Goal: Task Accomplishment & Management: Manage account settings

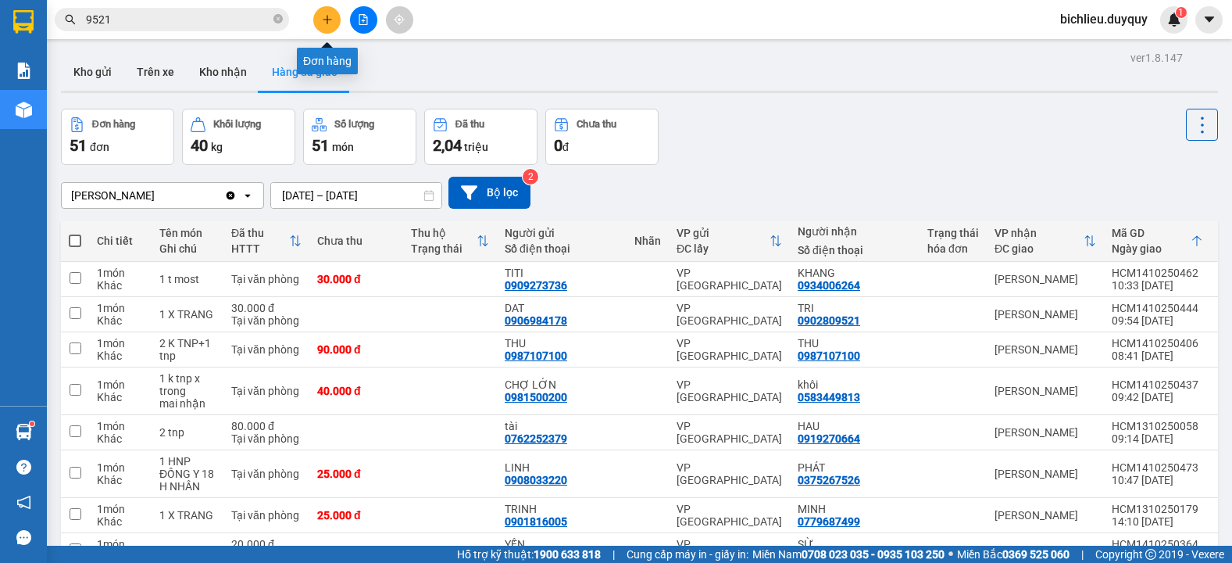
click at [320, 12] on button at bounding box center [326, 19] width 27 height 27
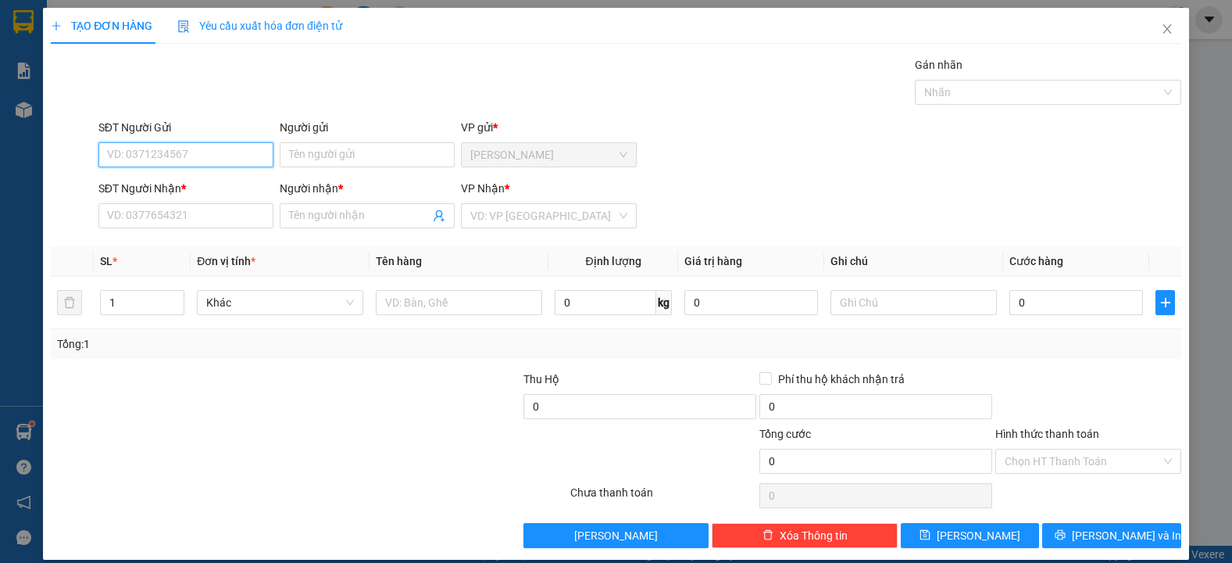
click at [130, 153] on input "SĐT Người Gửi" at bounding box center [185, 154] width 175 height 25
type input "0965379839"
click at [301, 159] on input "Người gửi" at bounding box center [367, 154] width 175 height 25
type input "NHA KHOA SG29"
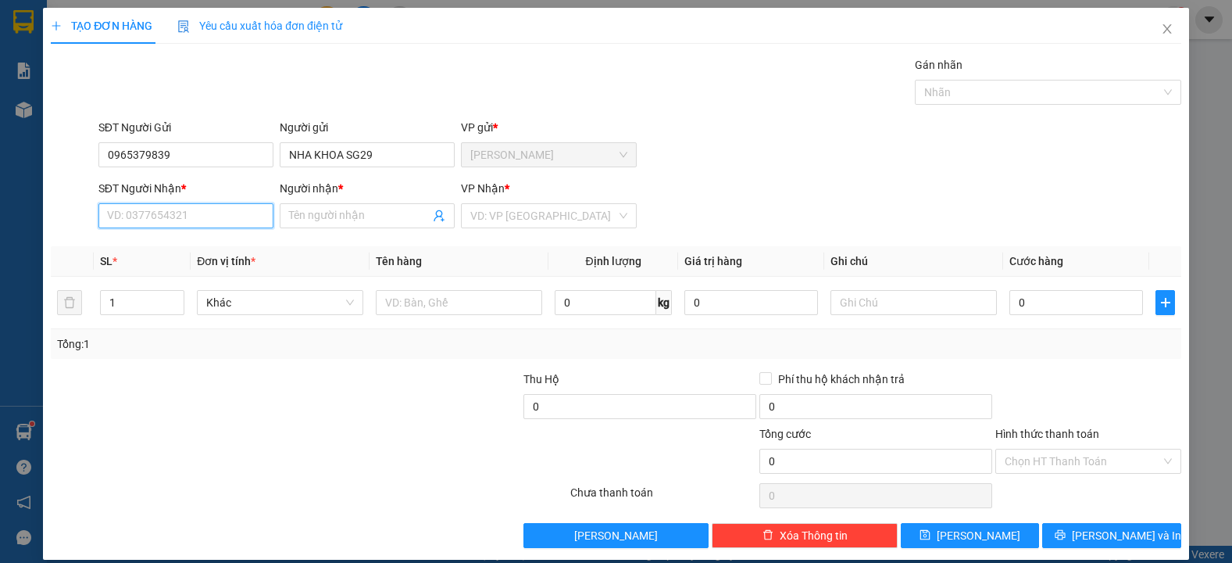
click at [127, 220] on input "SĐT Người Nhận *" at bounding box center [185, 215] width 175 height 25
type input "0976297179"
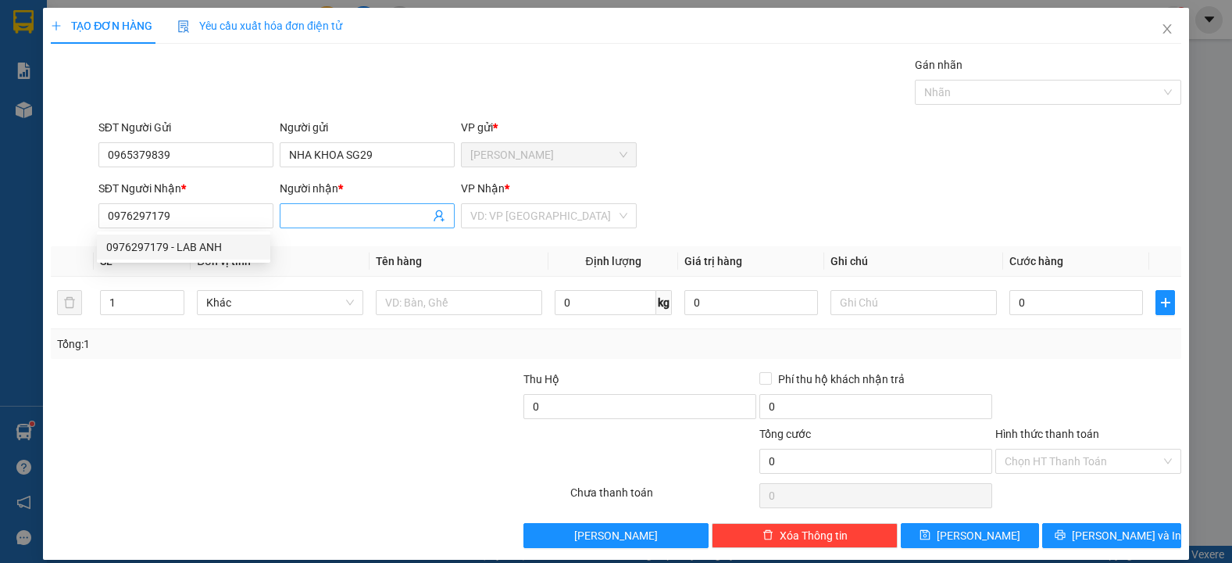
click at [334, 219] on input "Người nhận *" at bounding box center [359, 215] width 141 height 17
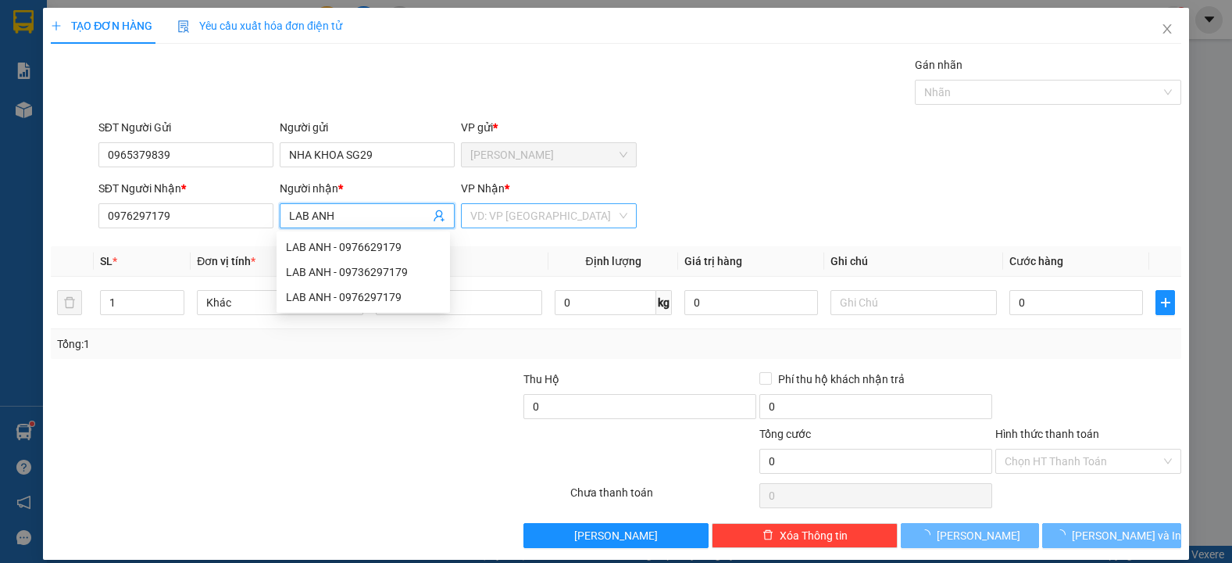
type input "LAB ANH"
click at [545, 209] on input "search" at bounding box center [542, 215] width 145 height 23
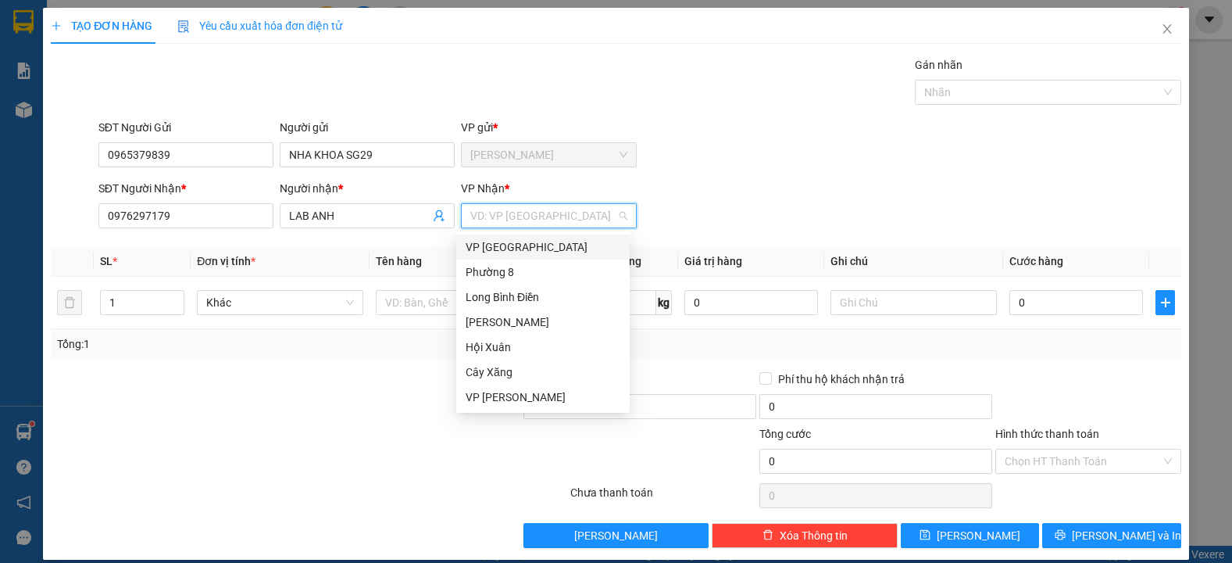
click at [514, 253] on div "VP [GEOGRAPHIC_DATA]" at bounding box center [543, 246] width 155 height 17
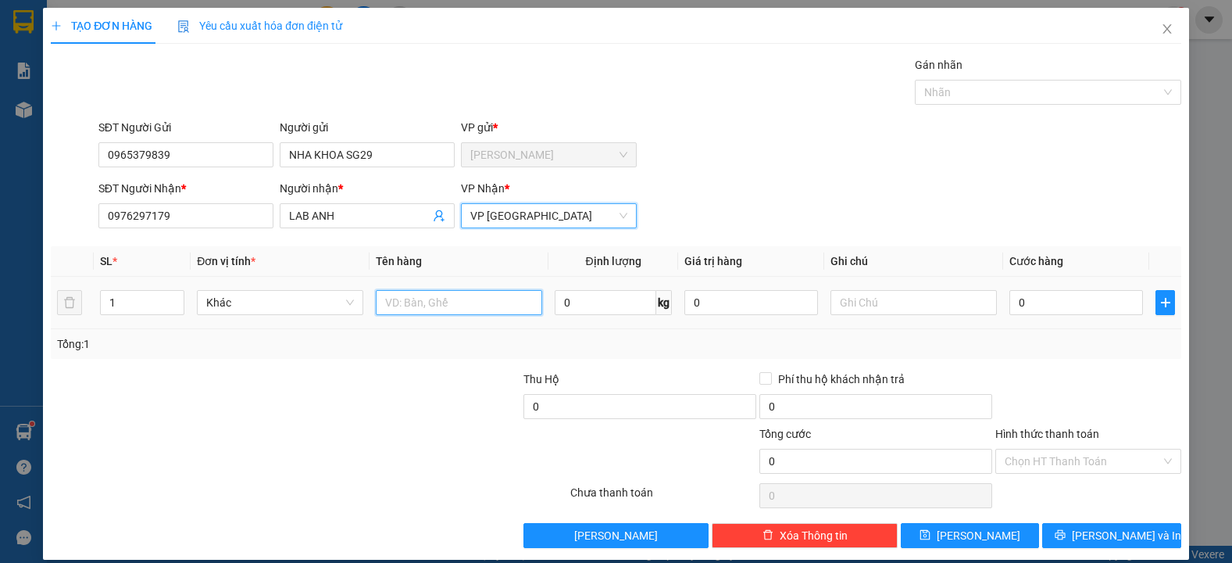
click at [420, 299] on input "text" at bounding box center [459, 302] width 166 height 25
type input "1HNP"
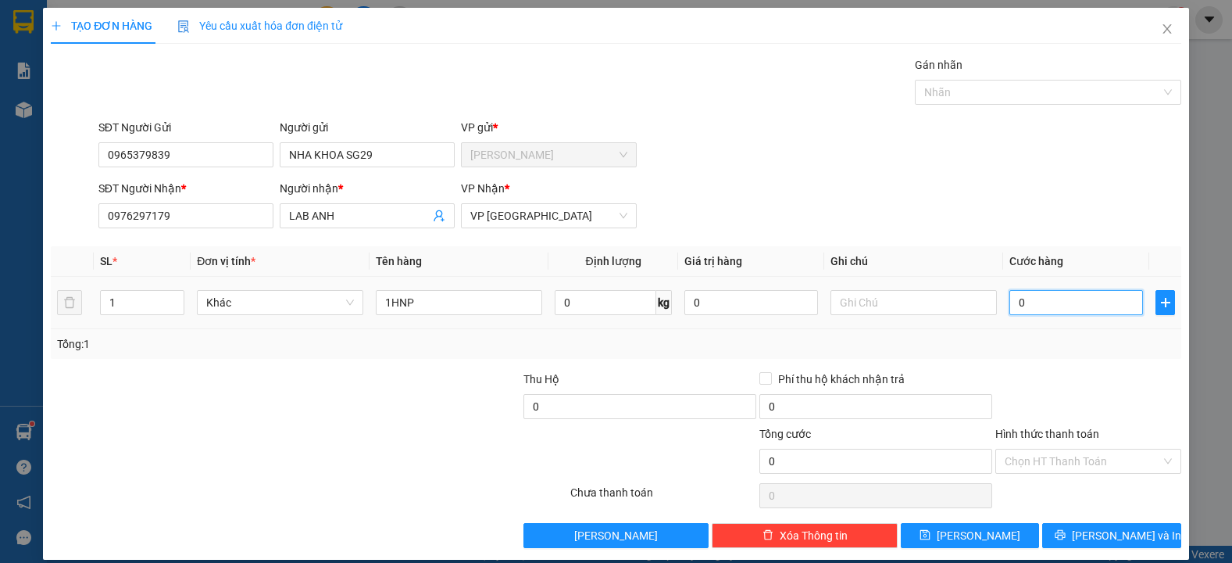
click at [1020, 309] on input "0" at bounding box center [1077, 302] width 134 height 25
type input "2"
type input "20"
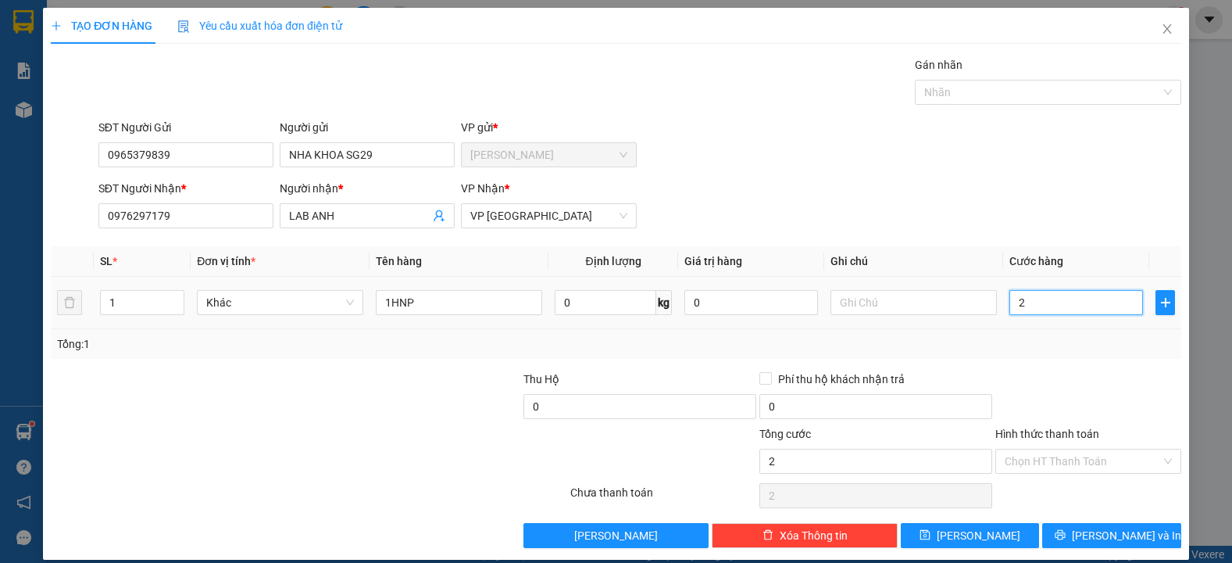
type input "20"
type input "200"
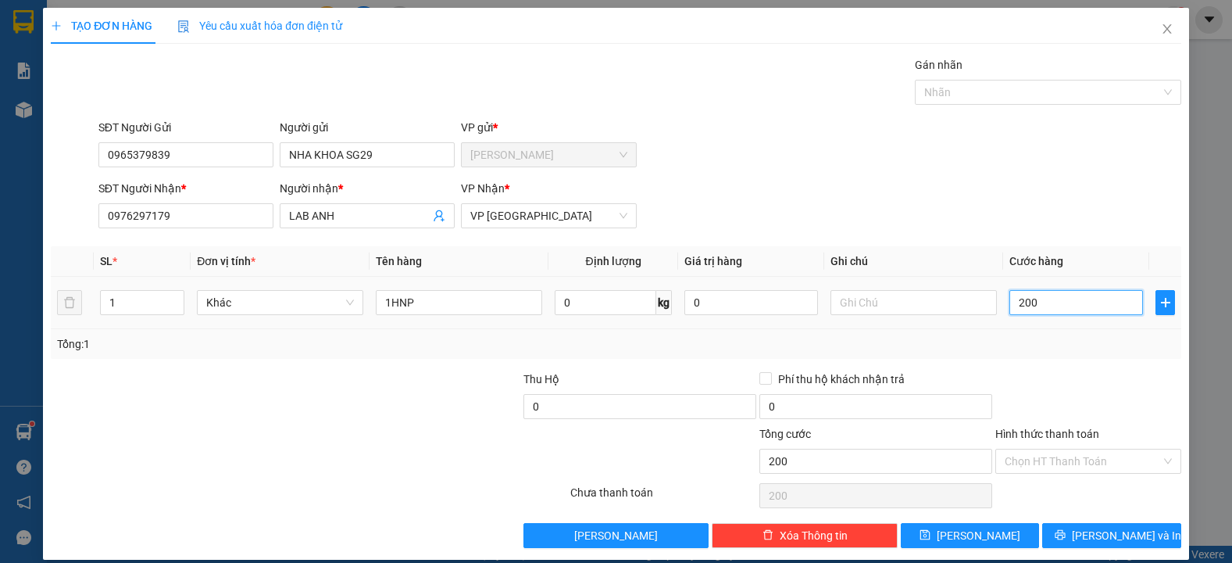
type input "2.000"
type input "20.000"
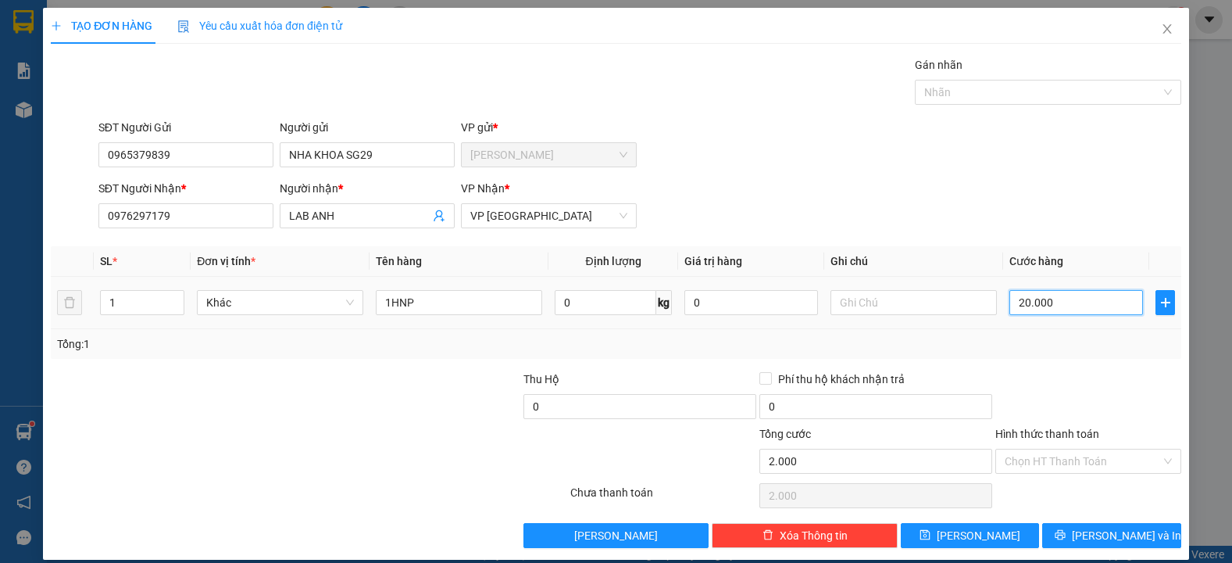
type input "20.000"
click at [1089, 534] on span "[PERSON_NAME] và In" at bounding box center [1126, 535] width 109 height 17
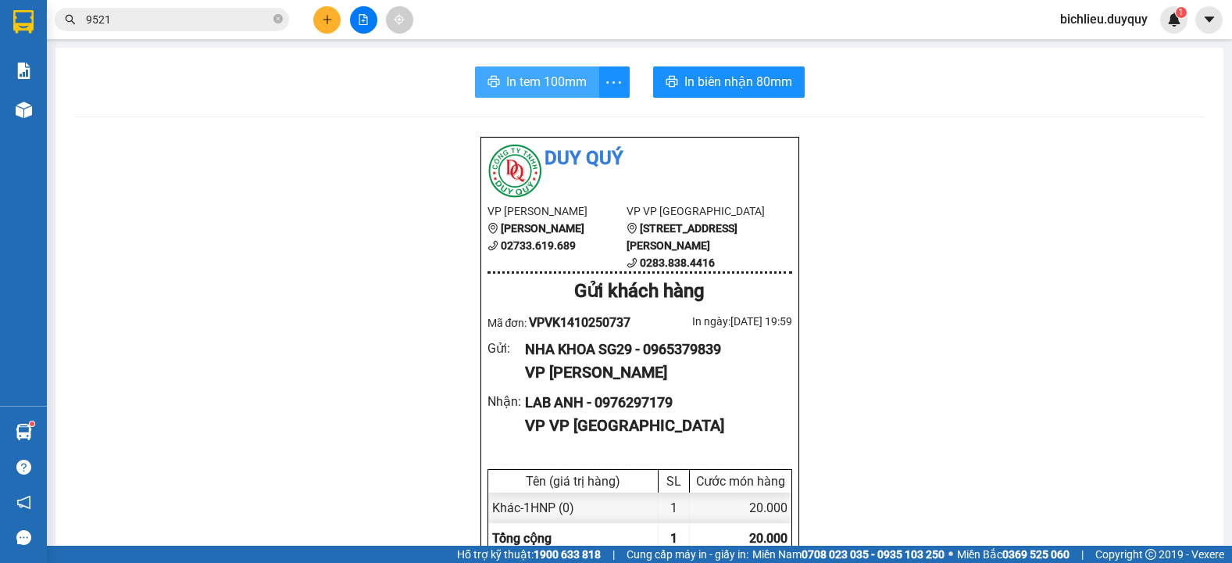
click at [556, 88] on span "In tem 100mm" at bounding box center [546, 82] width 80 height 20
click at [318, 27] on button at bounding box center [326, 19] width 27 height 27
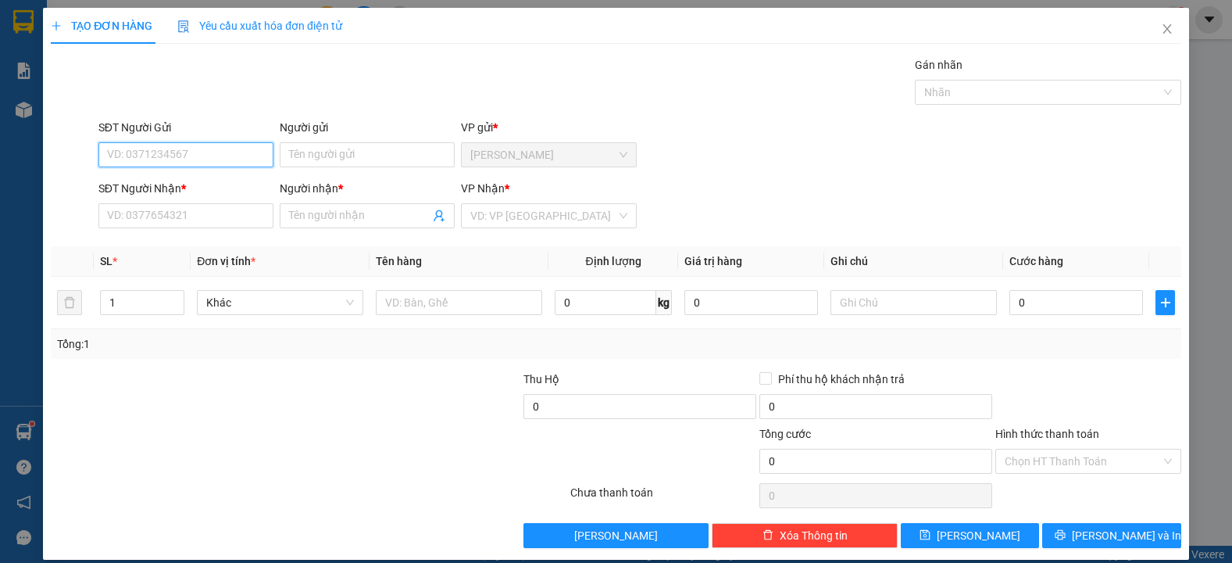
click at [113, 163] on input "SĐT Người Gửi" at bounding box center [185, 154] width 175 height 25
type input "0708939779"
click at [321, 155] on input "Người gửi" at bounding box center [367, 154] width 175 height 25
type input "NHA KHOA SG 26"
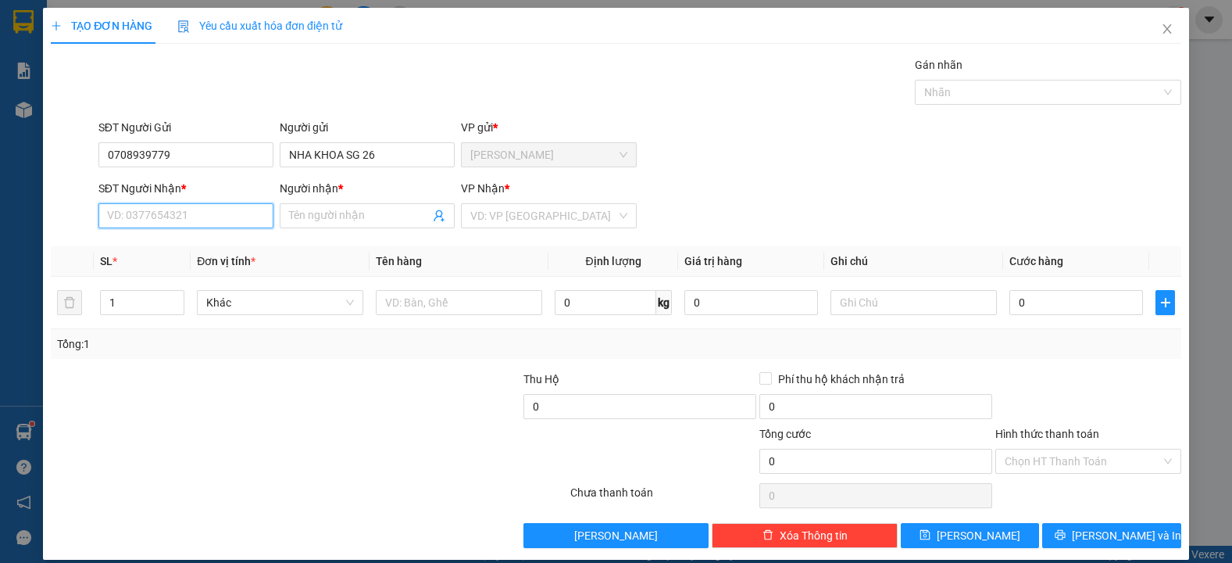
click at [104, 217] on input "SĐT Người Nhận *" at bounding box center [185, 215] width 175 height 25
type input "0976297179"
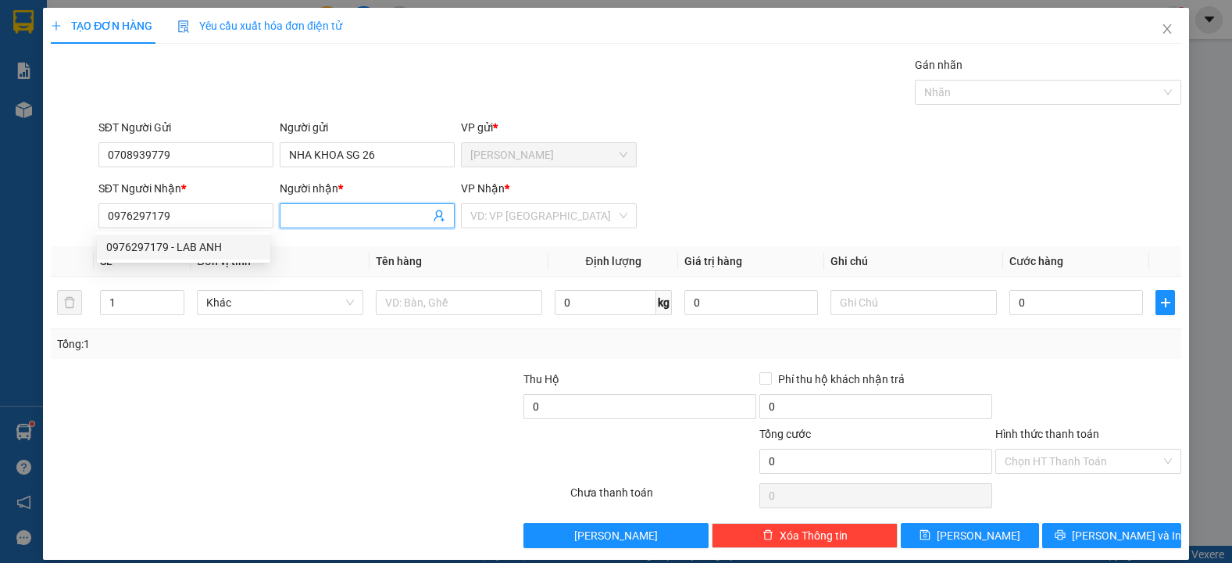
click at [289, 217] on input "Người nhận *" at bounding box center [359, 215] width 141 height 17
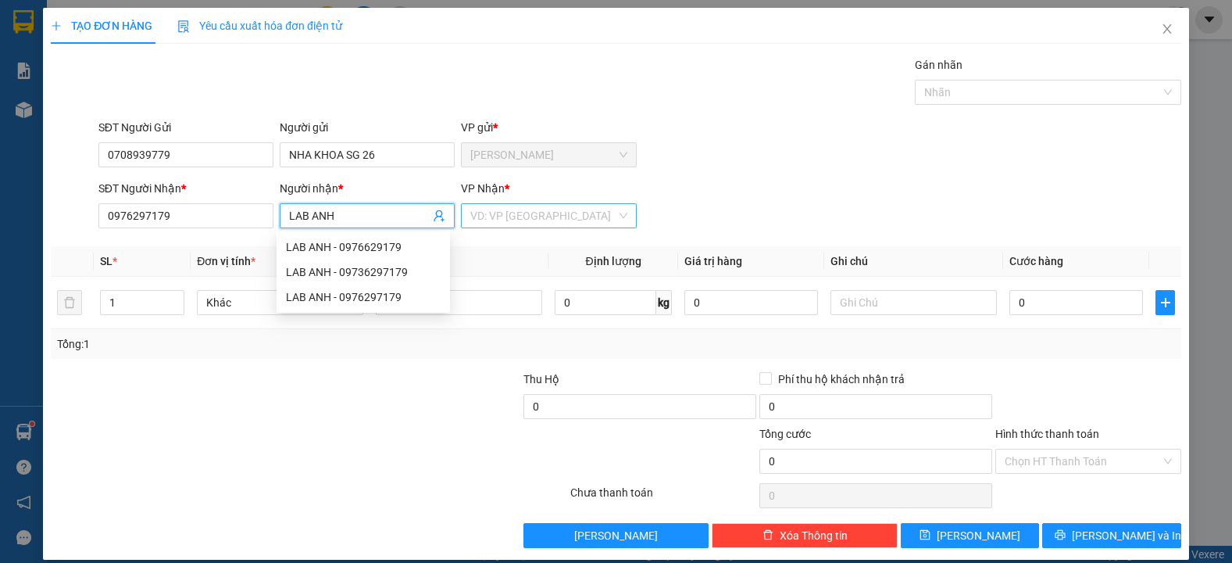
type input "LAB ANH"
click at [559, 213] on input "search" at bounding box center [542, 215] width 145 height 23
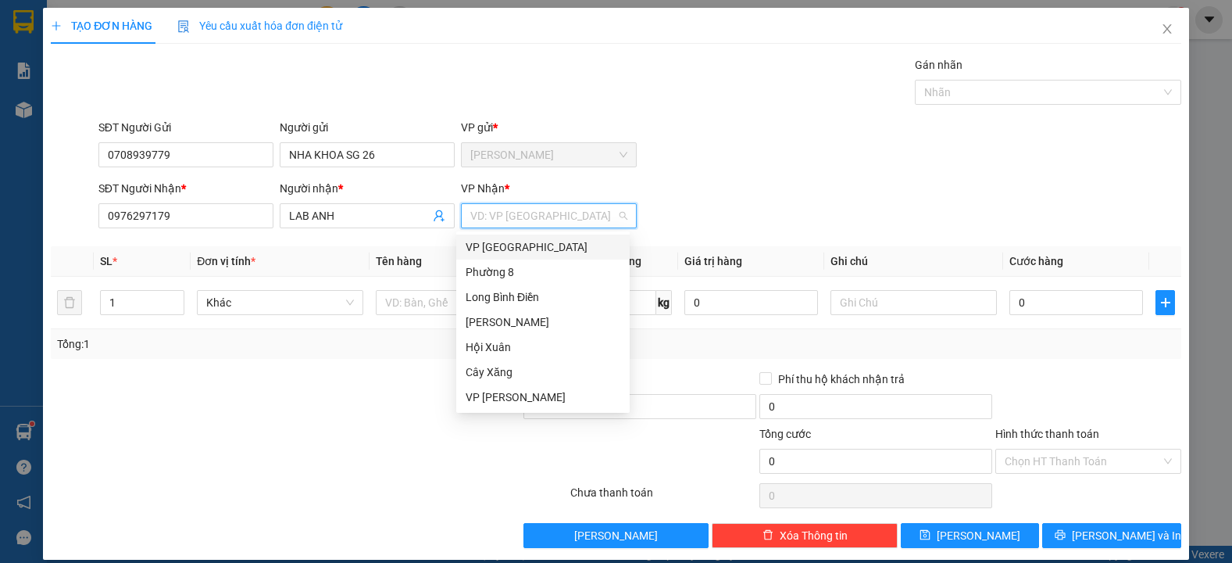
click at [524, 249] on div "VP [GEOGRAPHIC_DATA]" at bounding box center [543, 246] width 155 height 17
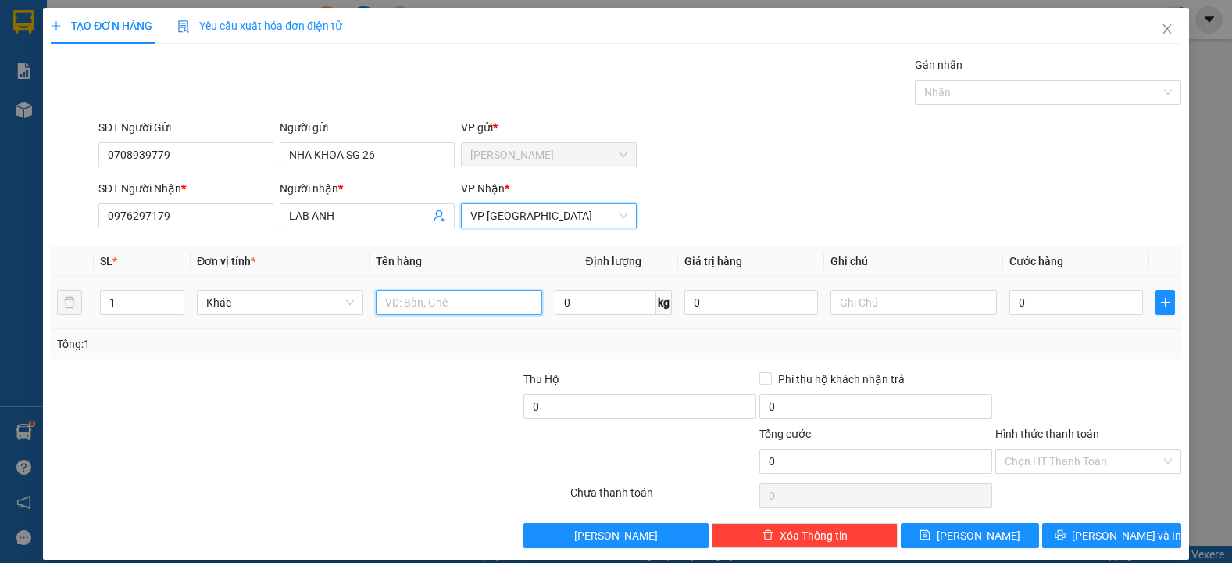
click at [405, 310] on input "text" at bounding box center [459, 302] width 166 height 25
type input "1HNP"
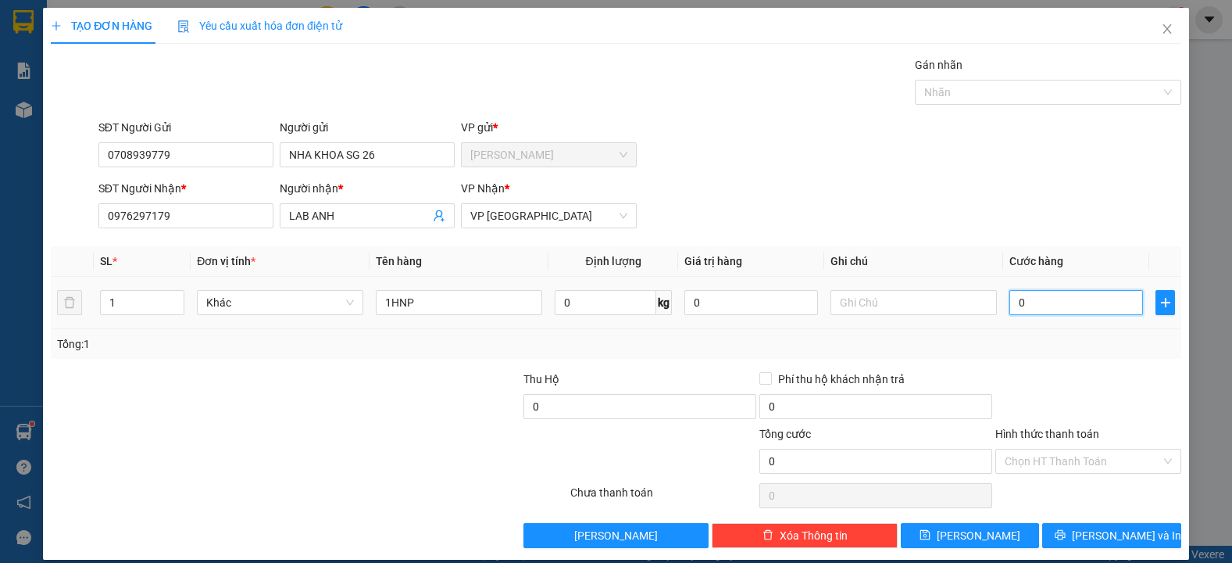
click at [1054, 290] on input "0" at bounding box center [1077, 302] width 134 height 25
type input "2"
type input "20"
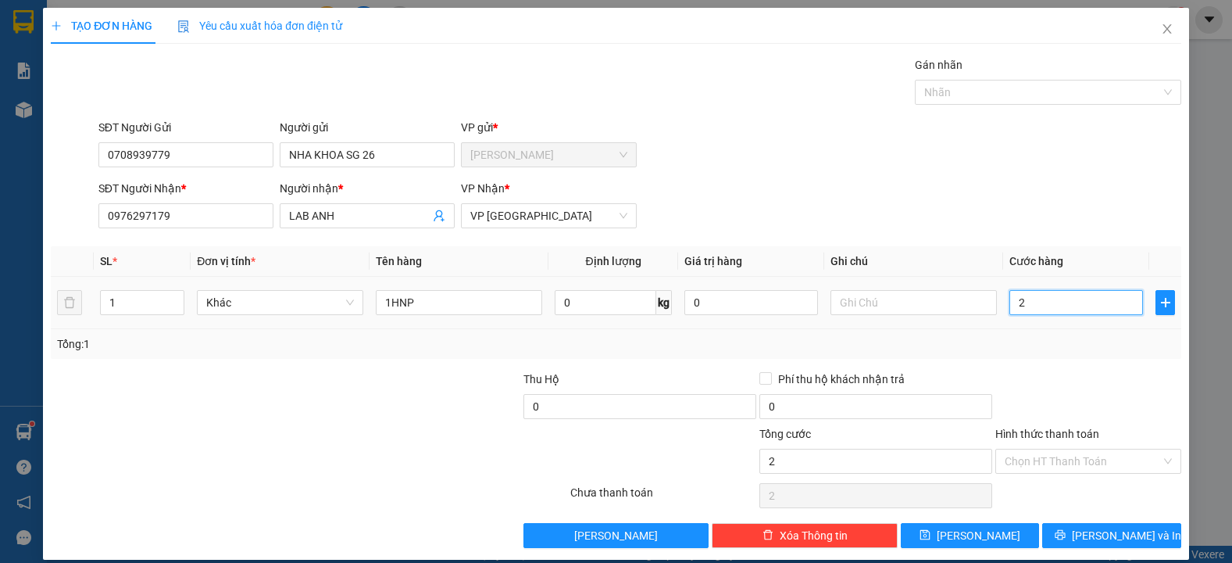
type input "20"
type input "200"
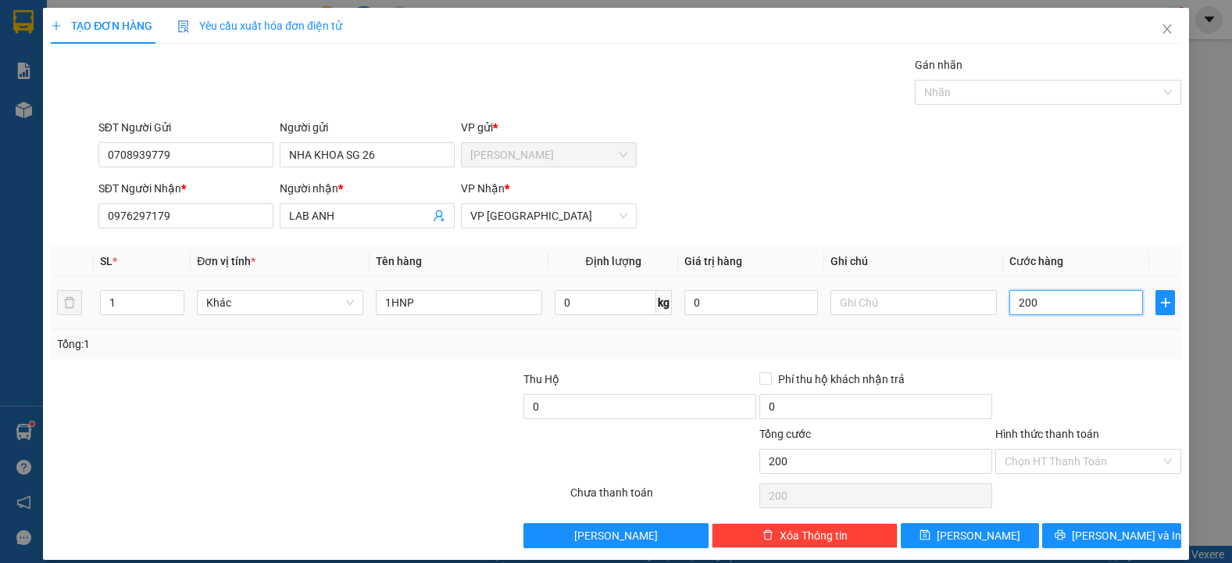
type input "2.000"
type input "20.000"
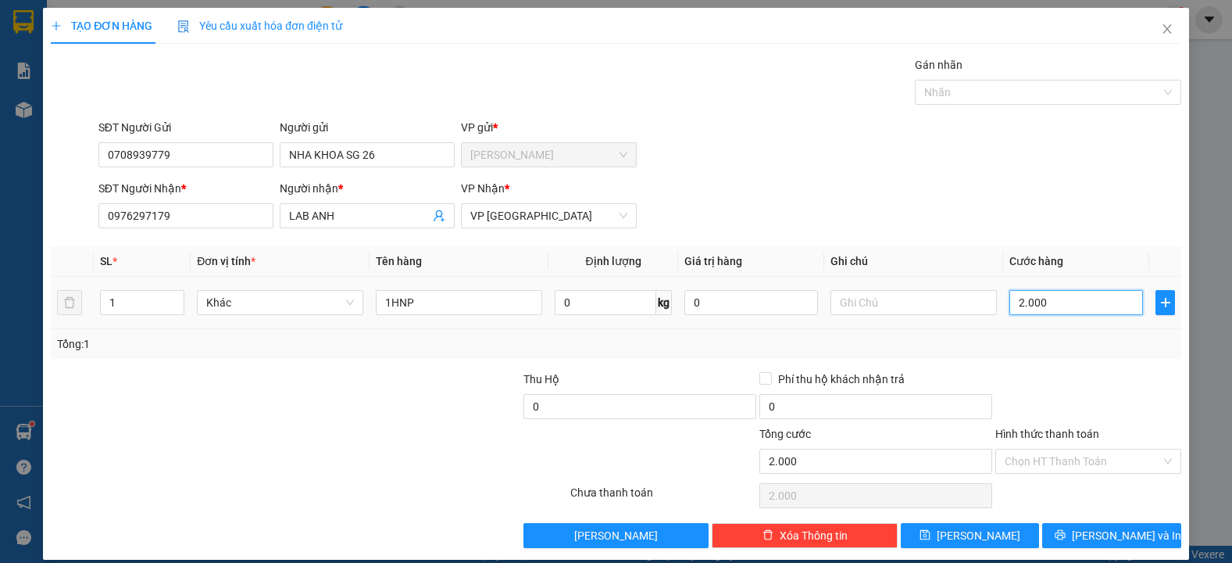
type input "20.000"
click at [1066, 535] on icon "printer" at bounding box center [1061, 535] width 10 height 10
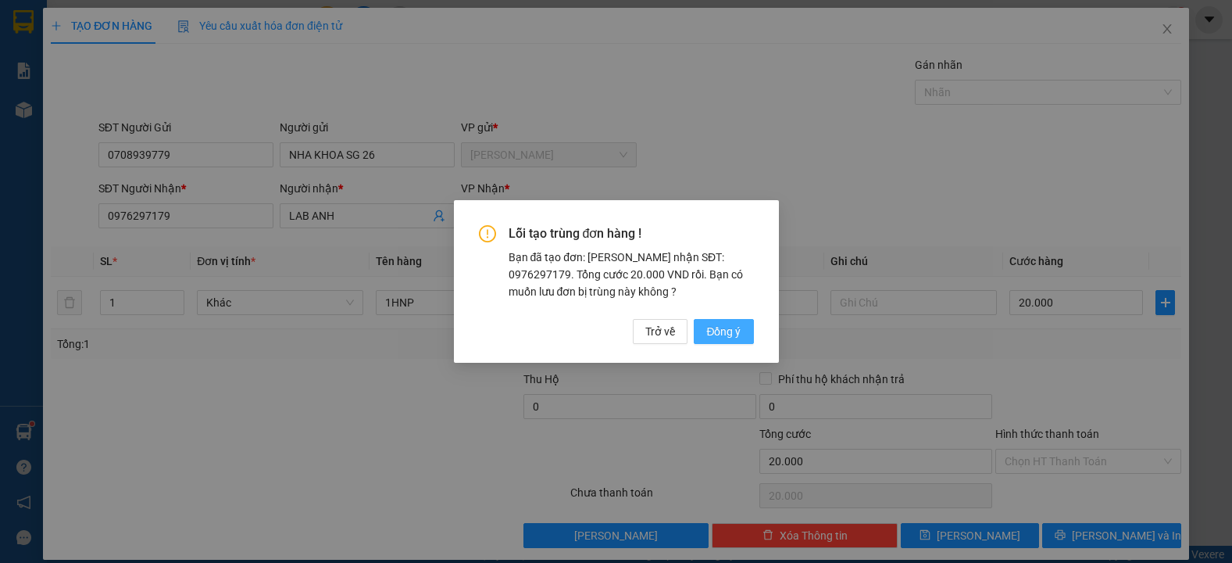
click at [717, 334] on span "Đồng ý" at bounding box center [723, 331] width 34 height 17
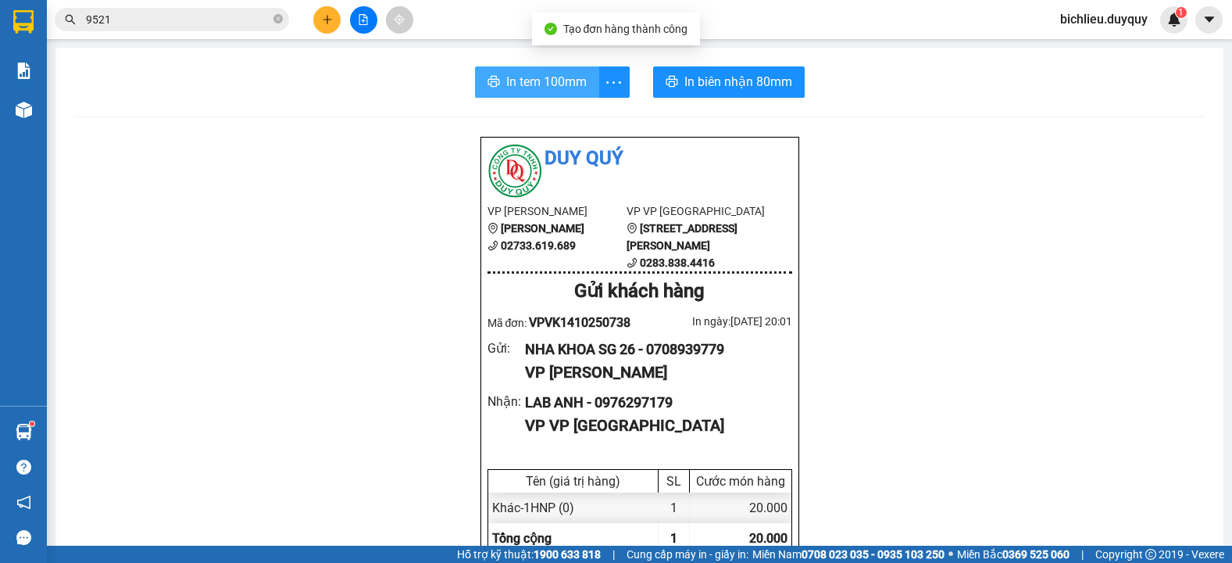
click at [527, 85] on span "In tem 100mm" at bounding box center [546, 82] width 80 height 20
click at [513, 77] on span "In tem 100mm" at bounding box center [546, 82] width 80 height 20
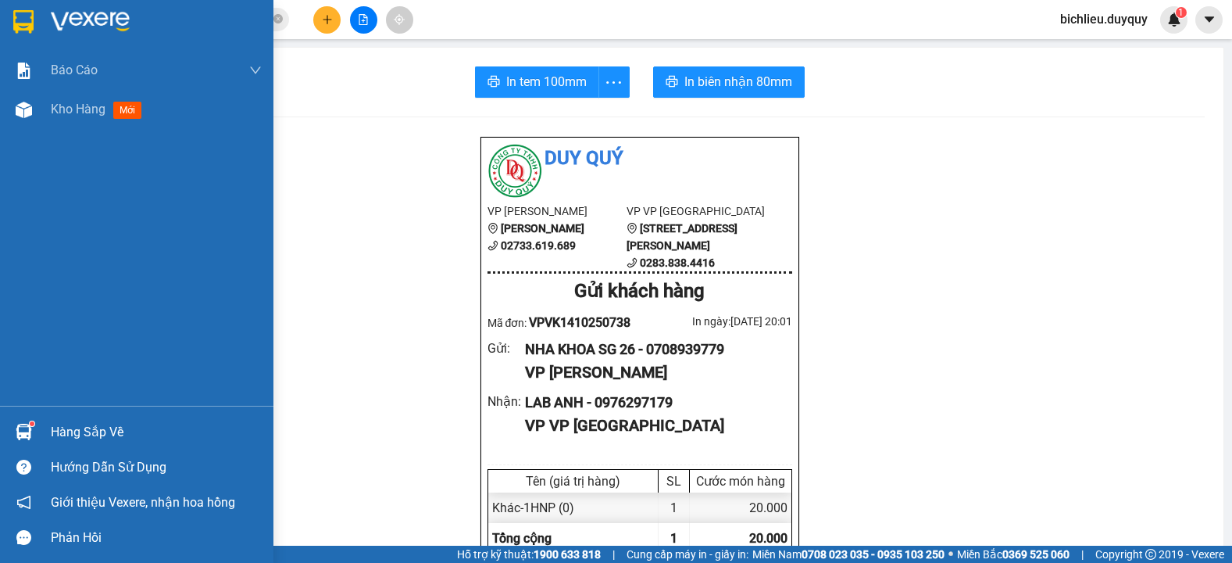
click at [20, 13] on img at bounding box center [23, 21] width 20 height 23
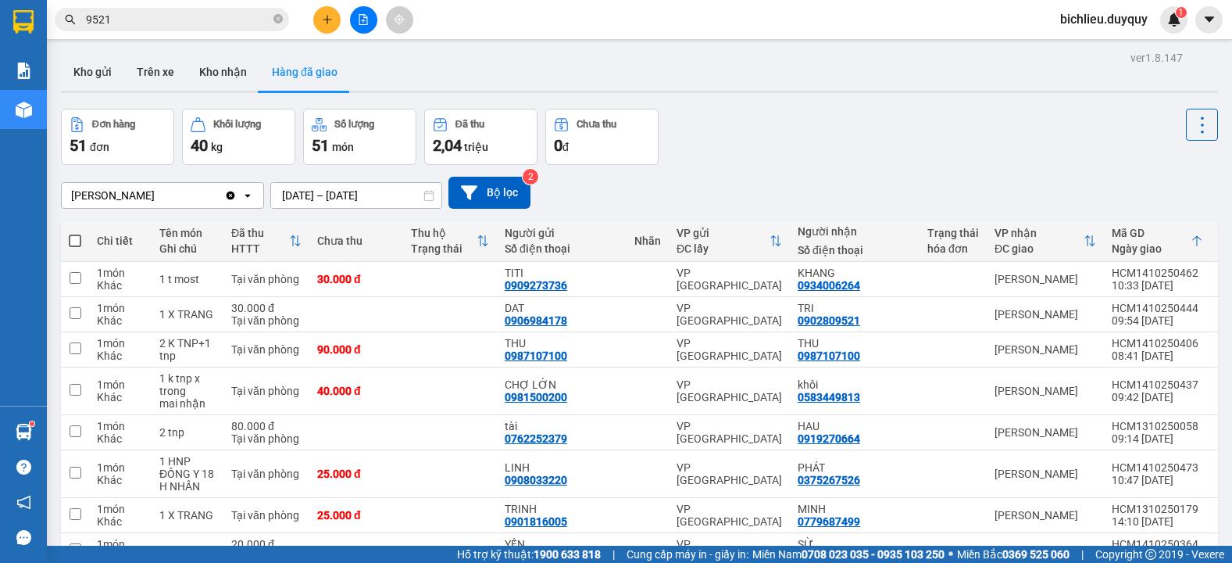
click at [163, 72] on button "Trên xe" at bounding box center [155, 72] width 63 height 38
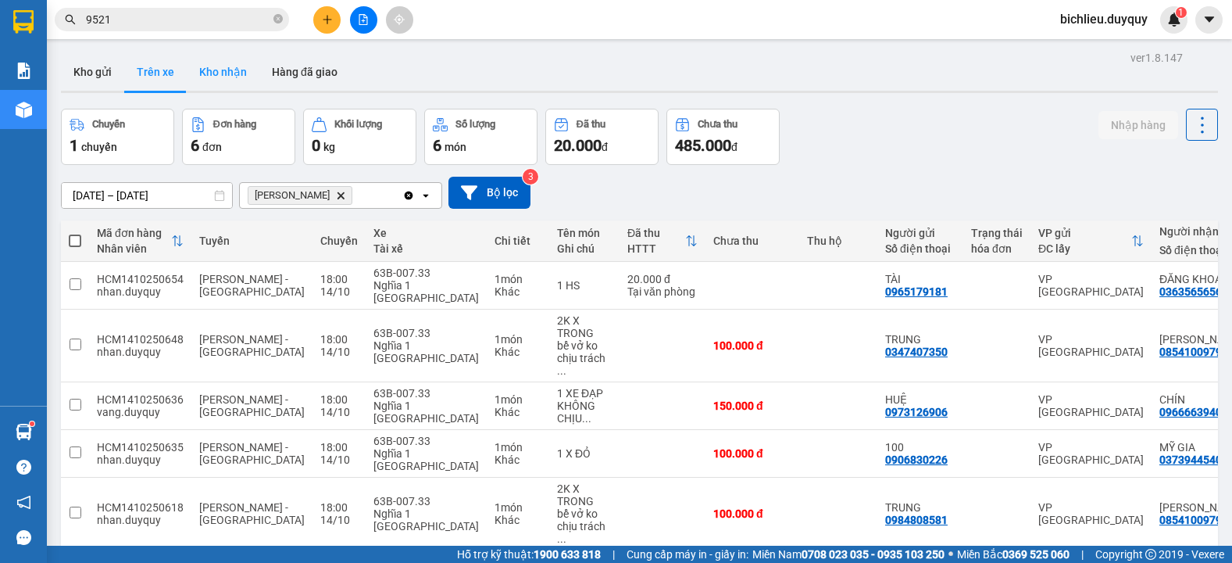
click at [225, 70] on button "Kho nhận" at bounding box center [223, 72] width 73 height 38
type input "[DATE] – [DATE]"
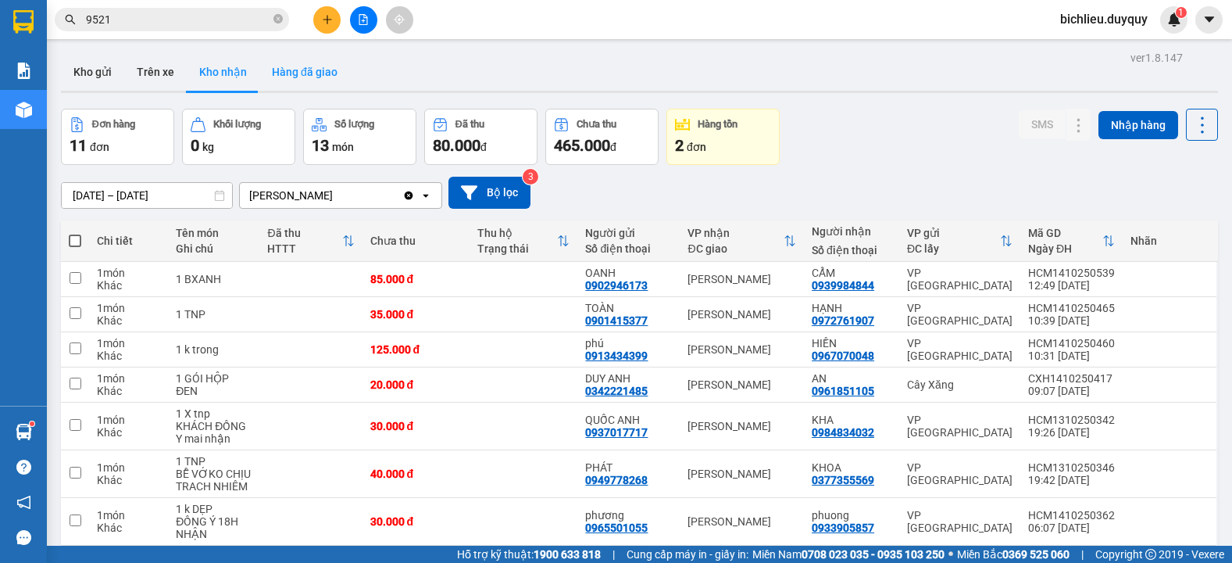
click at [289, 77] on button "Hàng đã giao" at bounding box center [304, 72] width 91 height 38
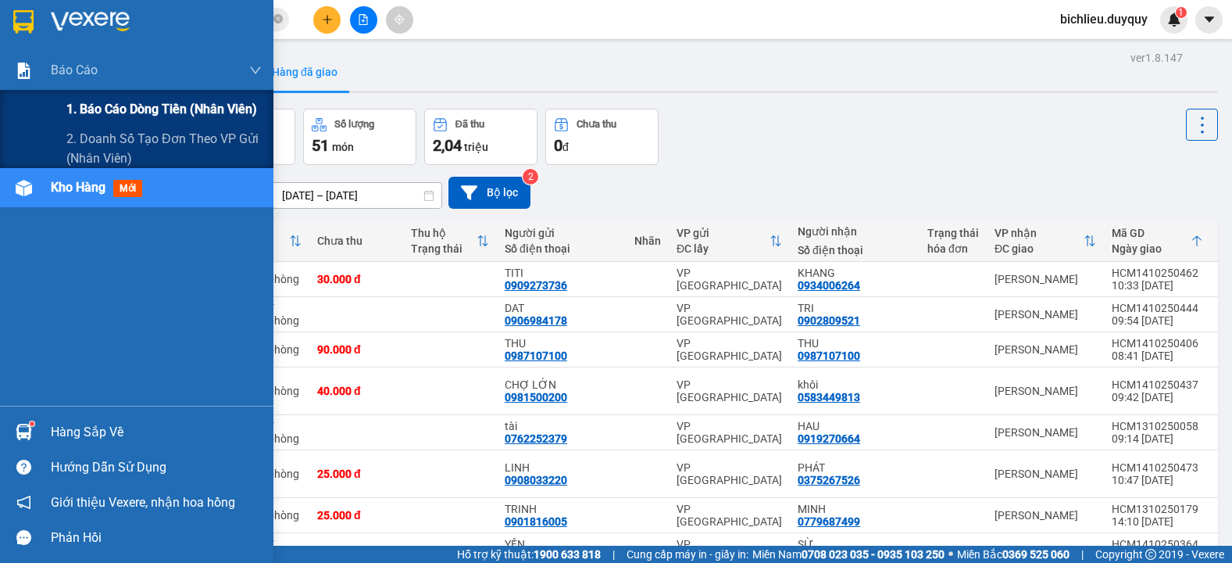
click at [123, 109] on span "1. Báo cáo dòng tiền (nhân viên)" at bounding box center [161, 109] width 191 height 20
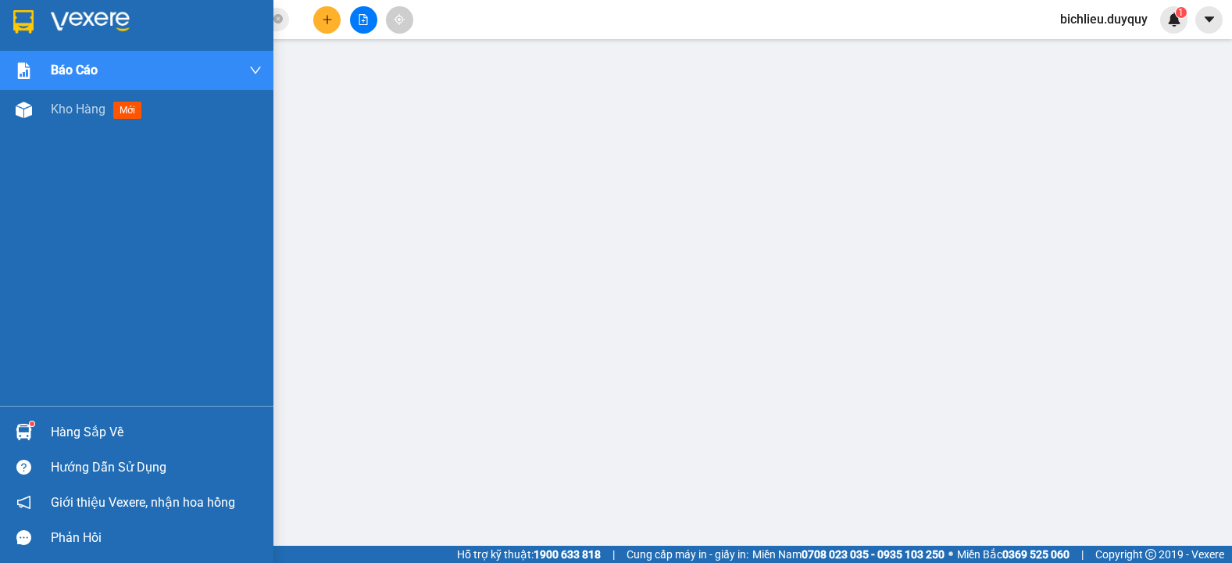
click at [24, 26] on img at bounding box center [23, 21] width 20 height 23
click at [23, 22] on img at bounding box center [23, 21] width 20 height 23
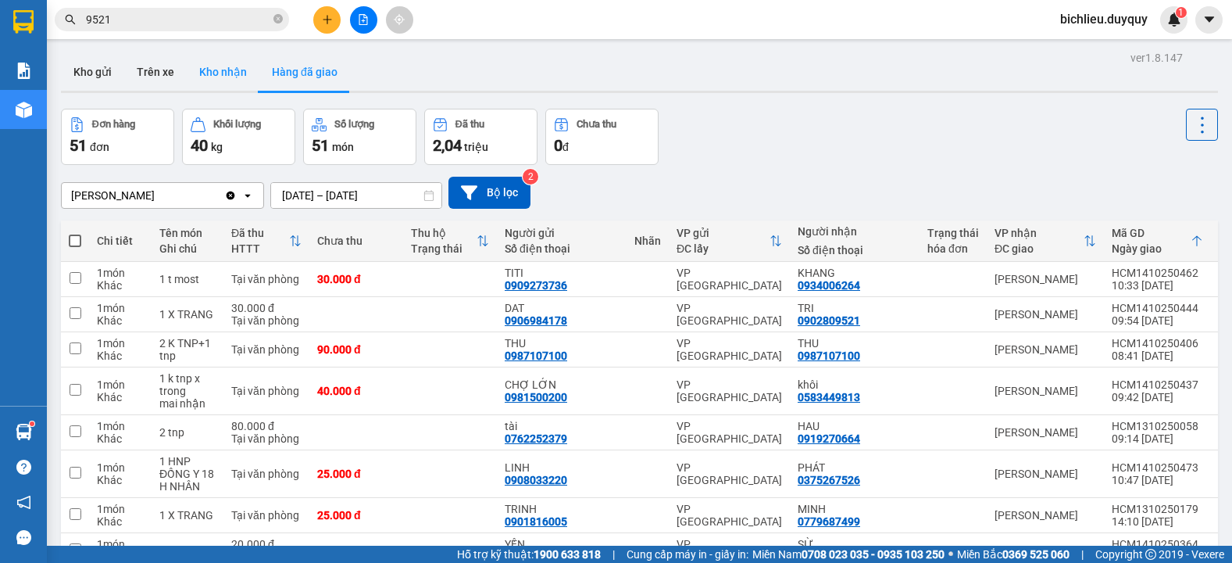
click at [231, 80] on button "Kho nhận" at bounding box center [223, 72] width 73 height 38
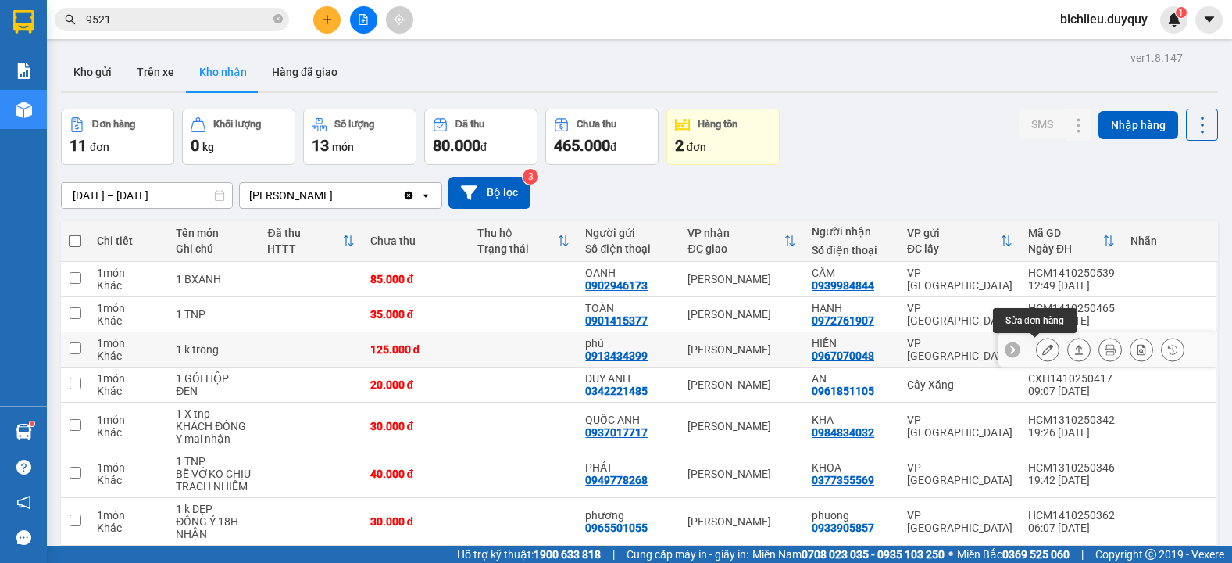
click at [1042, 348] on icon at bounding box center [1047, 349] width 11 height 11
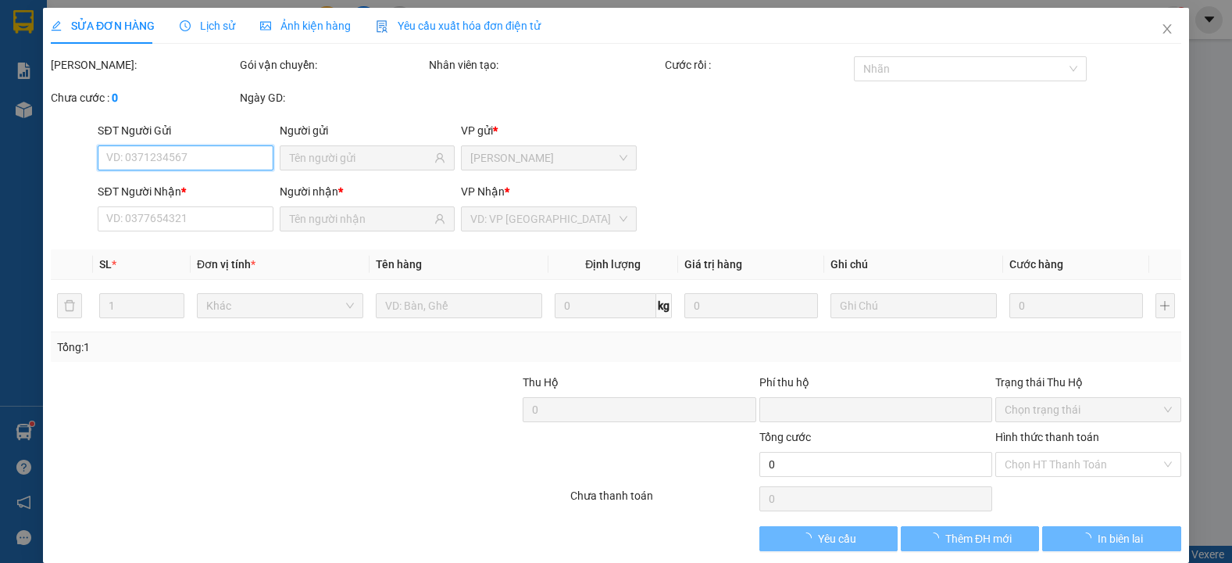
type input "0913434399"
type input "phú"
type input "0967070048"
type input "HIỀN"
type input "0"
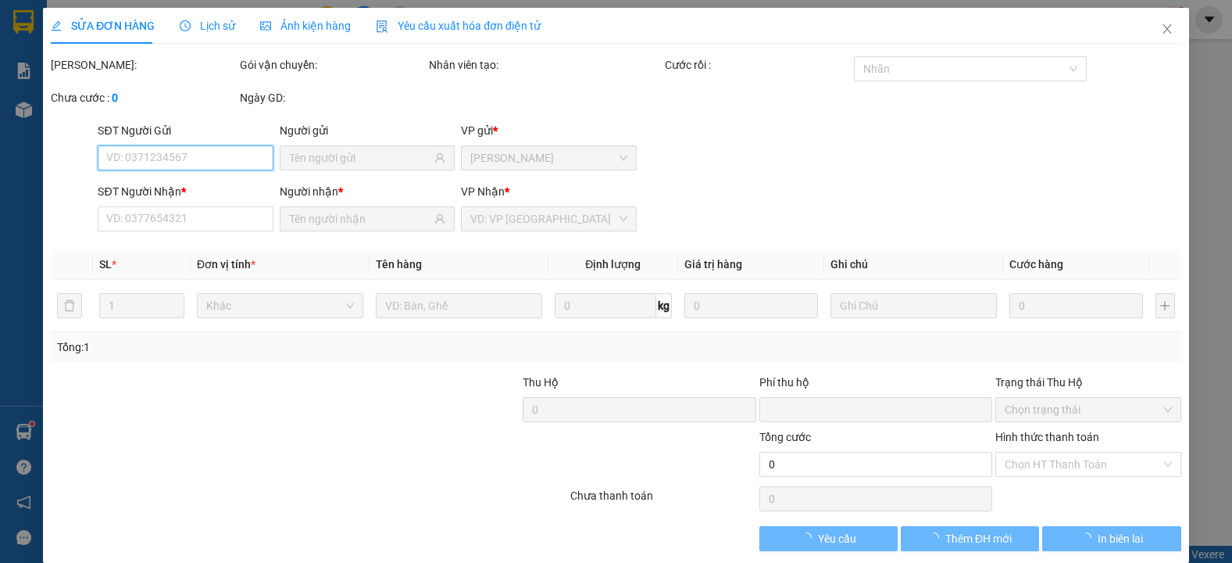
type input "125.000"
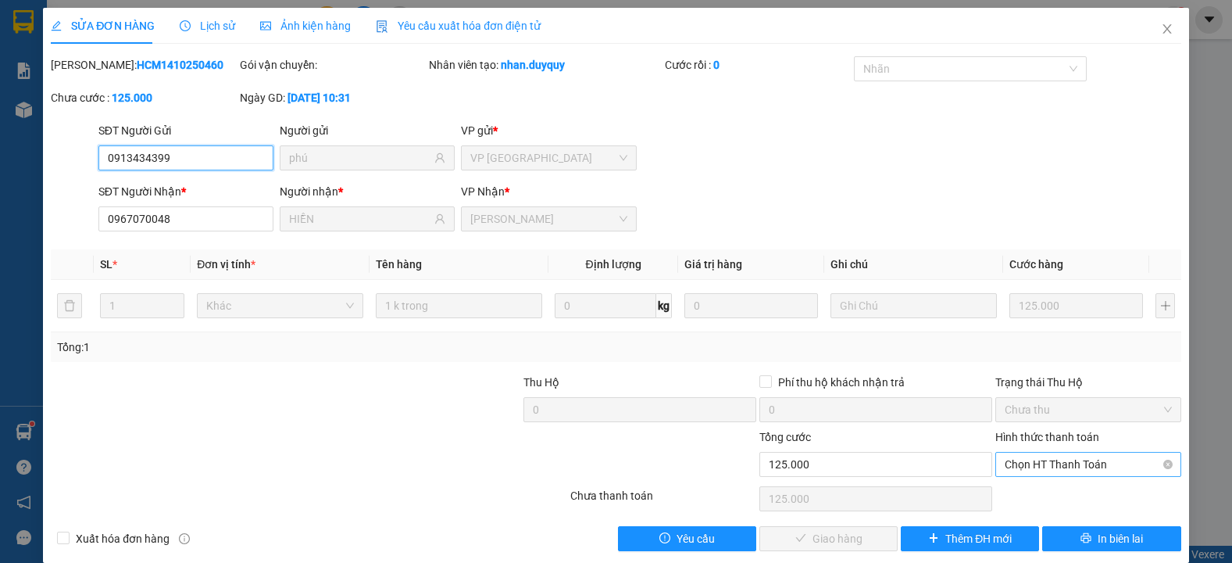
click at [1007, 467] on span "Chọn HT Thanh Toán" at bounding box center [1088, 463] width 167 height 23
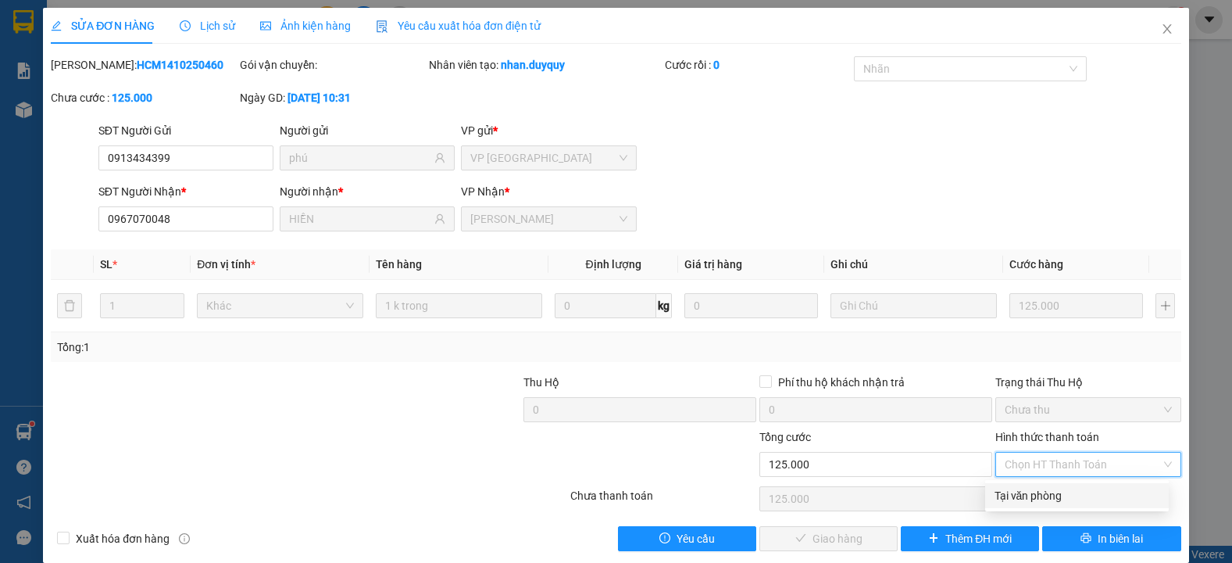
click at [1028, 493] on div "Tại văn phòng" at bounding box center [1077, 495] width 165 height 17
type input "0"
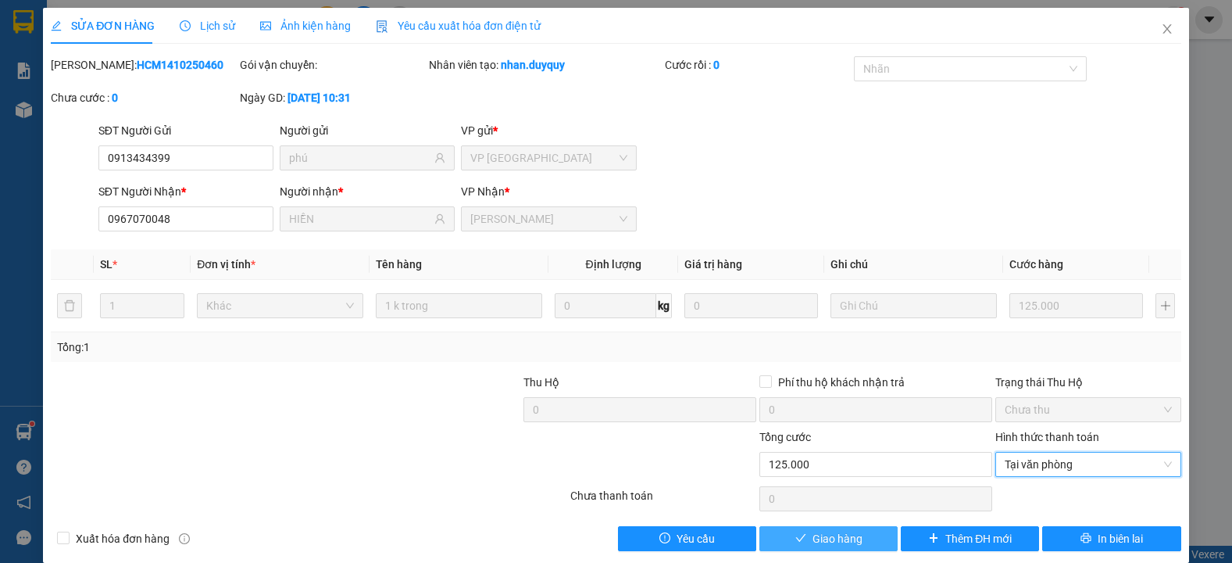
click at [824, 534] on span "Giao hàng" at bounding box center [838, 538] width 50 height 17
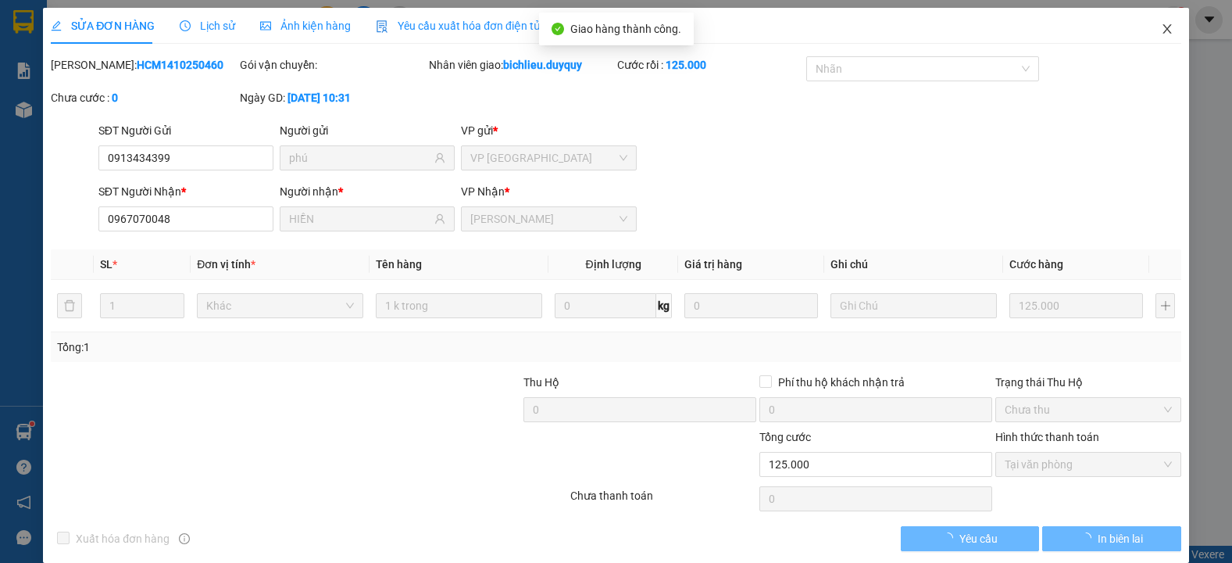
click at [1158, 43] on span "Close" at bounding box center [1168, 30] width 44 height 44
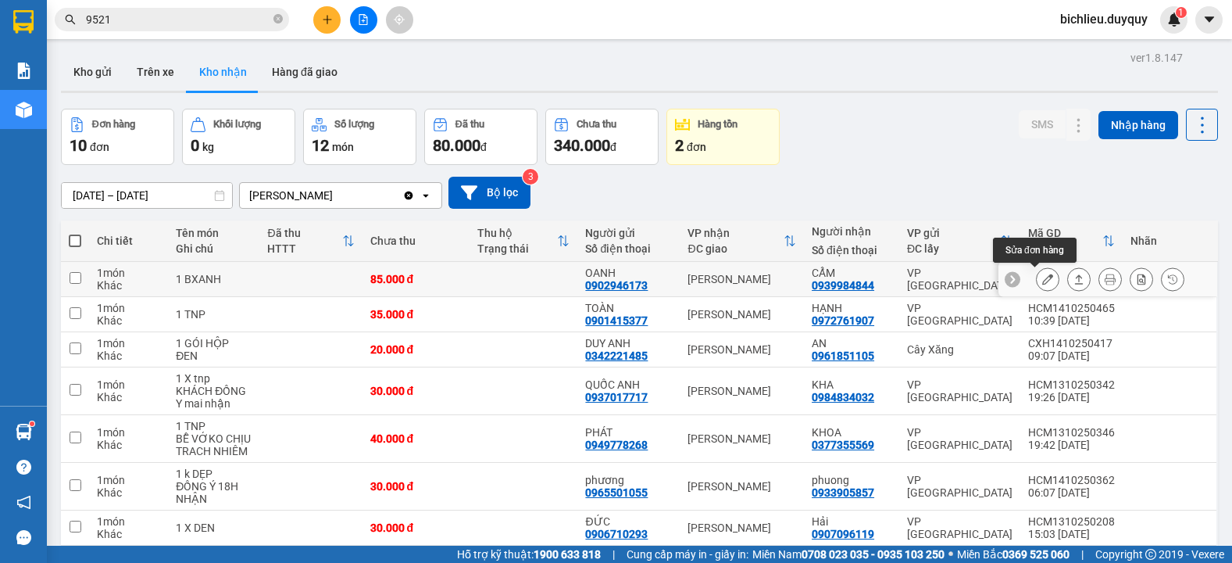
click at [1042, 277] on icon at bounding box center [1047, 278] width 11 height 11
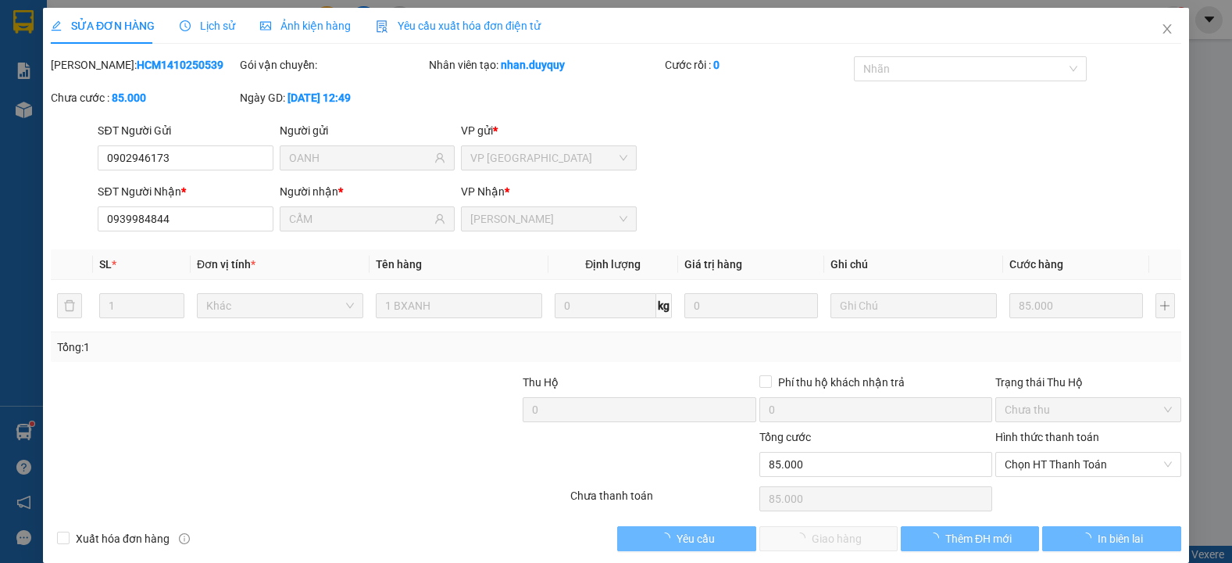
type input "0902946173"
type input "OANH"
type input "0939984844"
type input "CẨM"
type input "0"
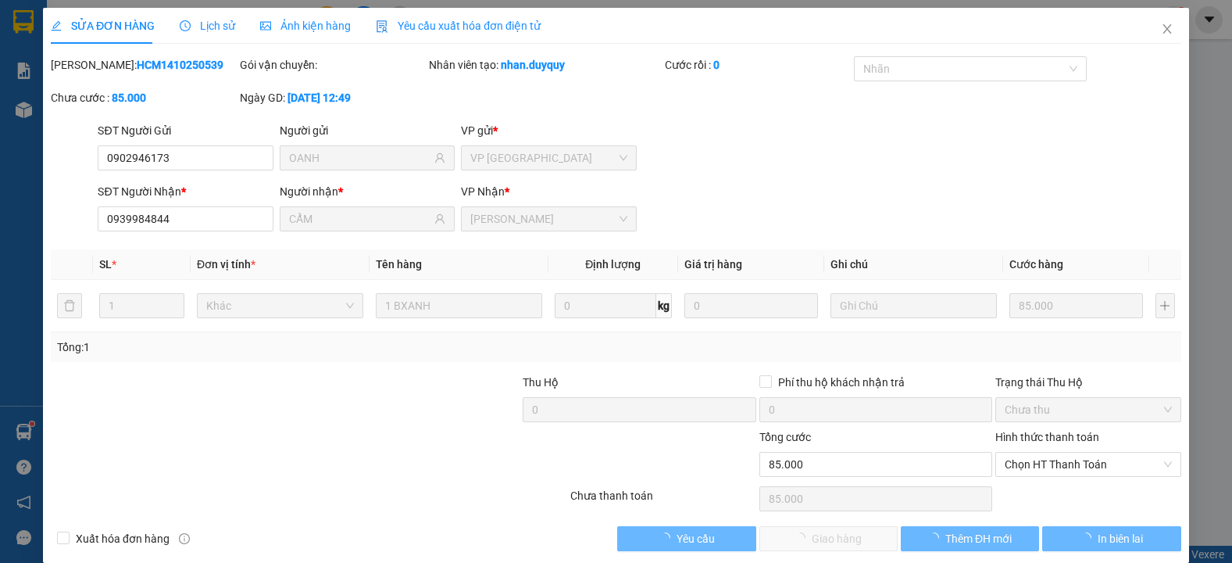
type input "85.000"
click at [1015, 462] on span "Chọn HT Thanh Toán" at bounding box center [1088, 463] width 167 height 23
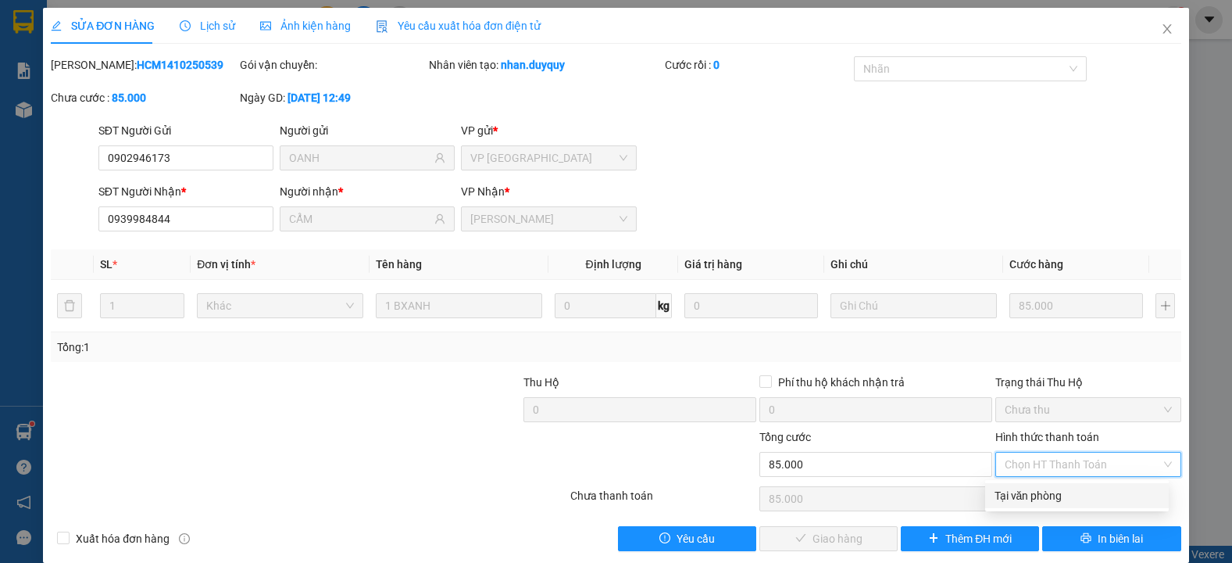
click at [1020, 489] on div "Tại văn phòng" at bounding box center [1077, 495] width 165 height 17
type input "0"
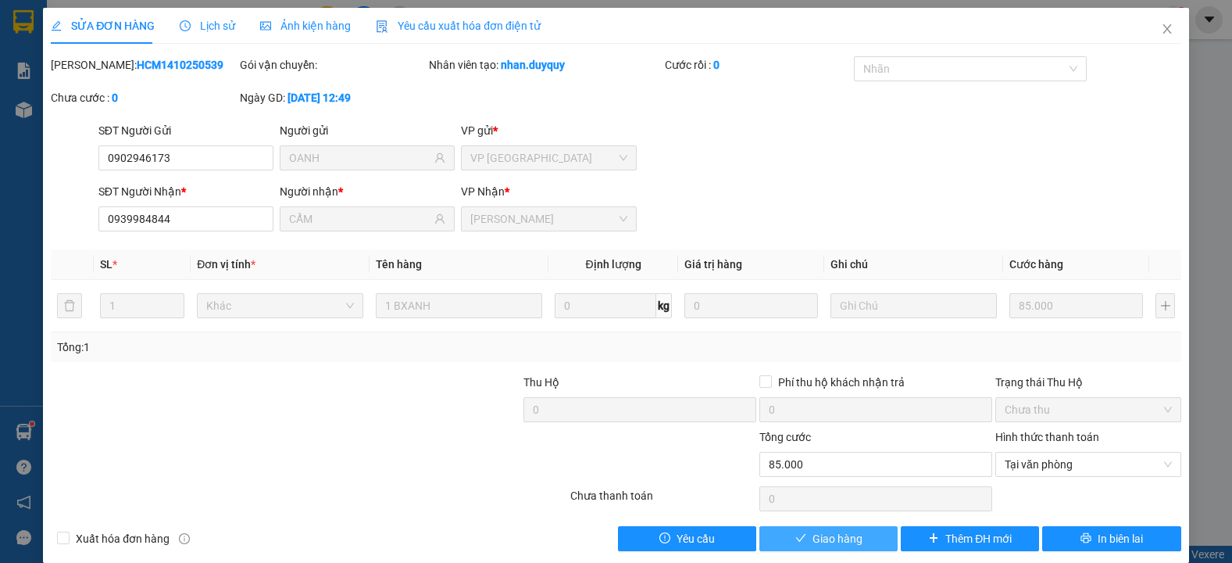
click at [819, 542] on span "Giao hàng" at bounding box center [838, 538] width 50 height 17
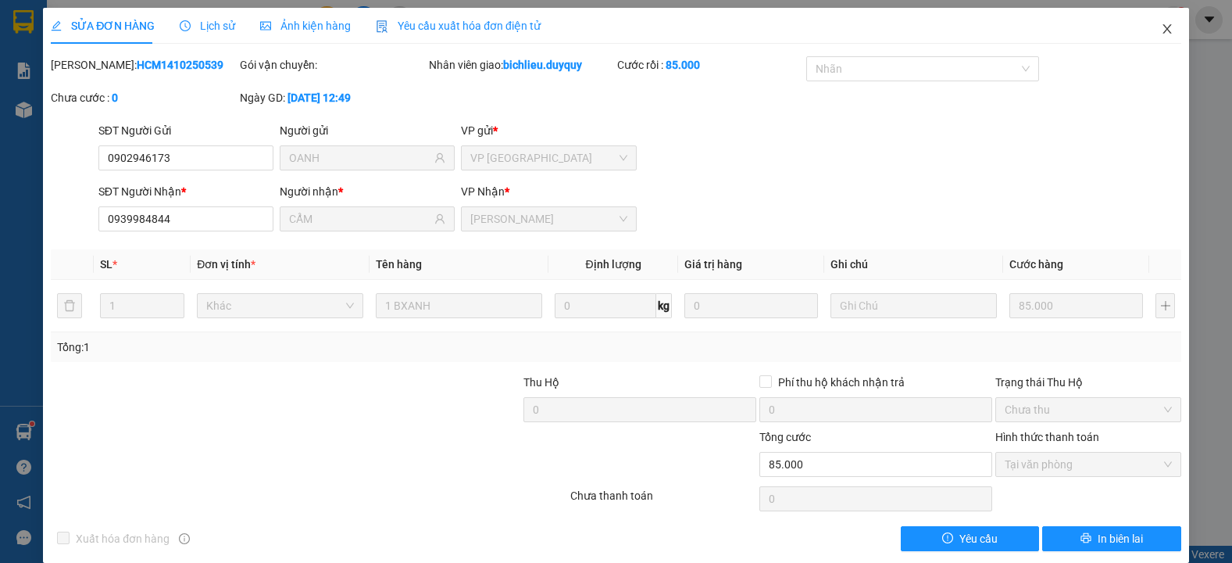
click at [1161, 30] on icon "close" at bounding box center [1167, 29] width 13 height 13
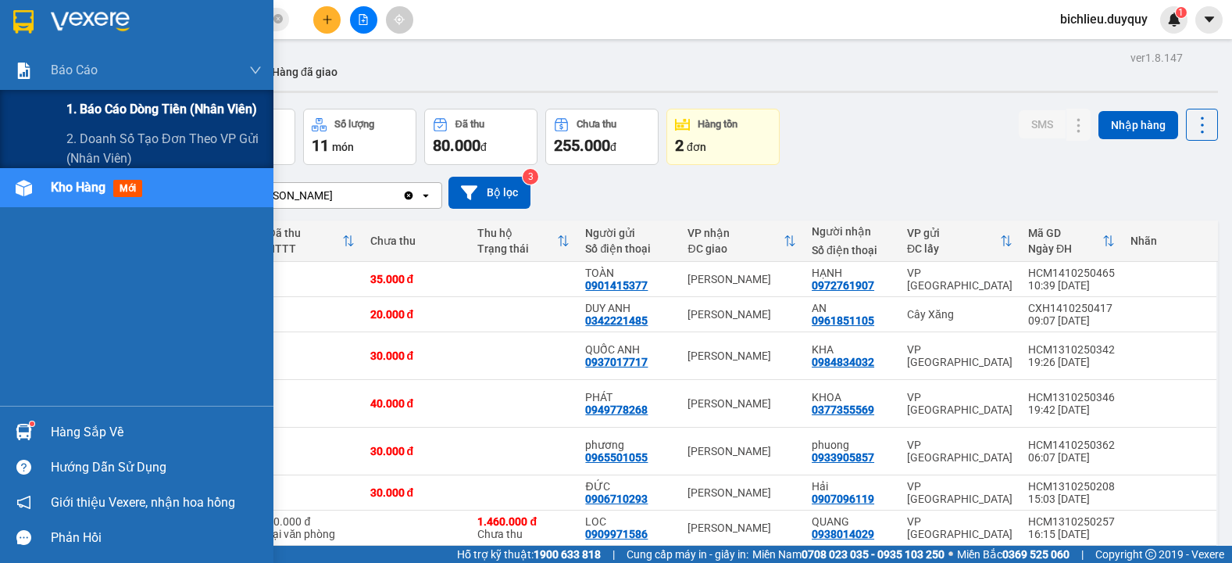
click at [94, 113] on span "1. Báo cáo dòng tiền (nhân viên)" at bounding box center [161, 109] width 191 height 20
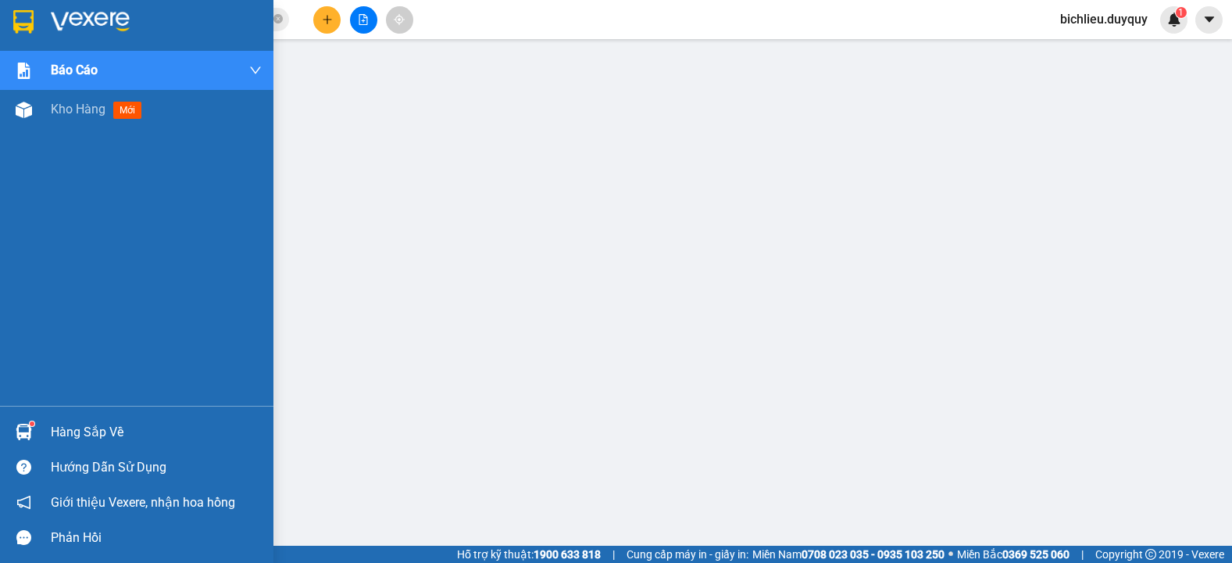
click at [17, 27] on img at bounding box center [23, 21] width 20 height 23
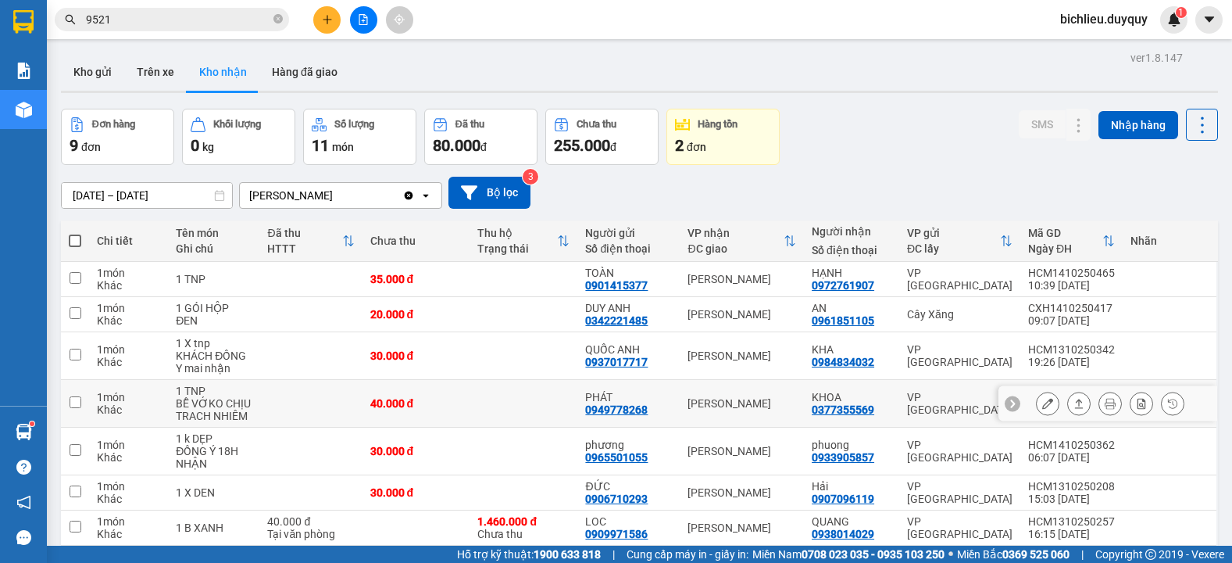
scroll to position [134, 0]
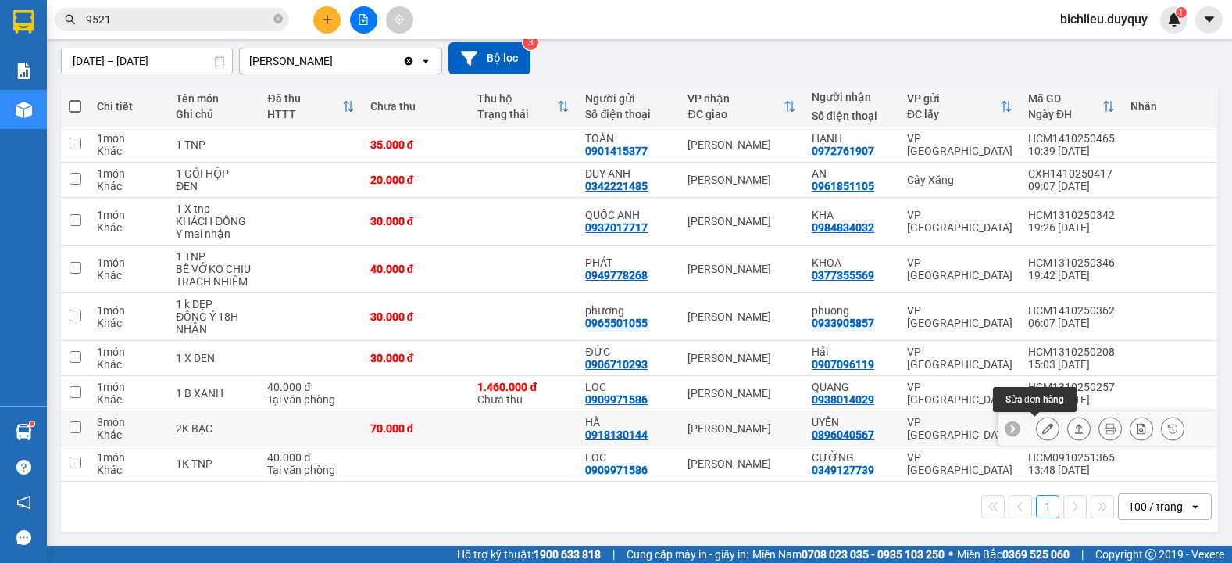
click at [1042, 429] on icon at bounding box center [1047, 428] width 11 height 11
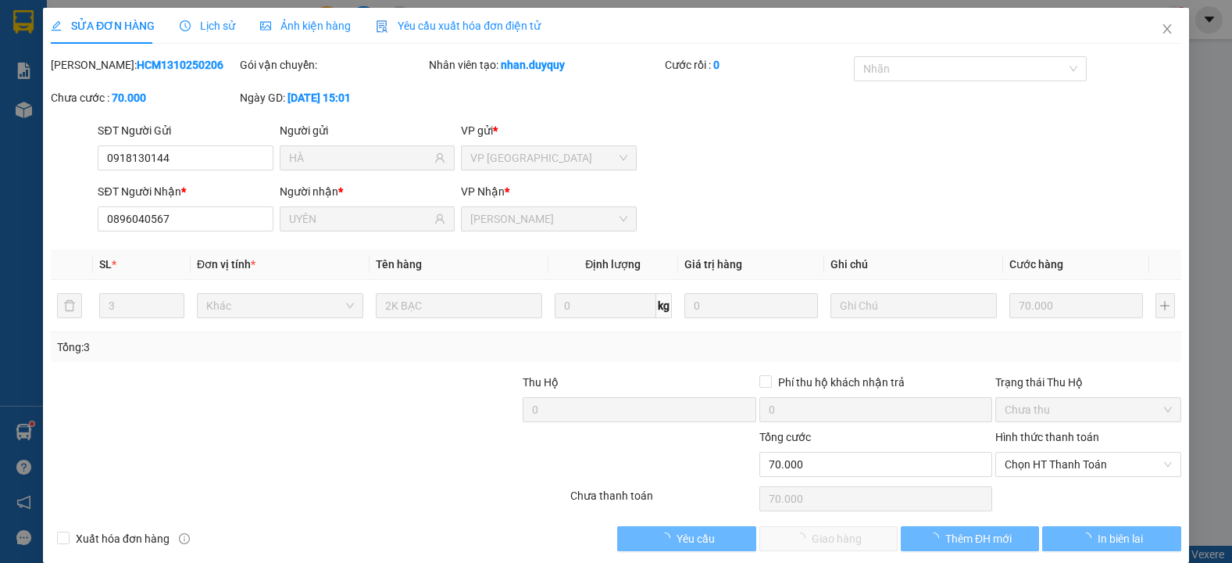
type input "0918130144"
type input "HÀ"
type input "0896040567"
type input "UYÊN"
type input "0"
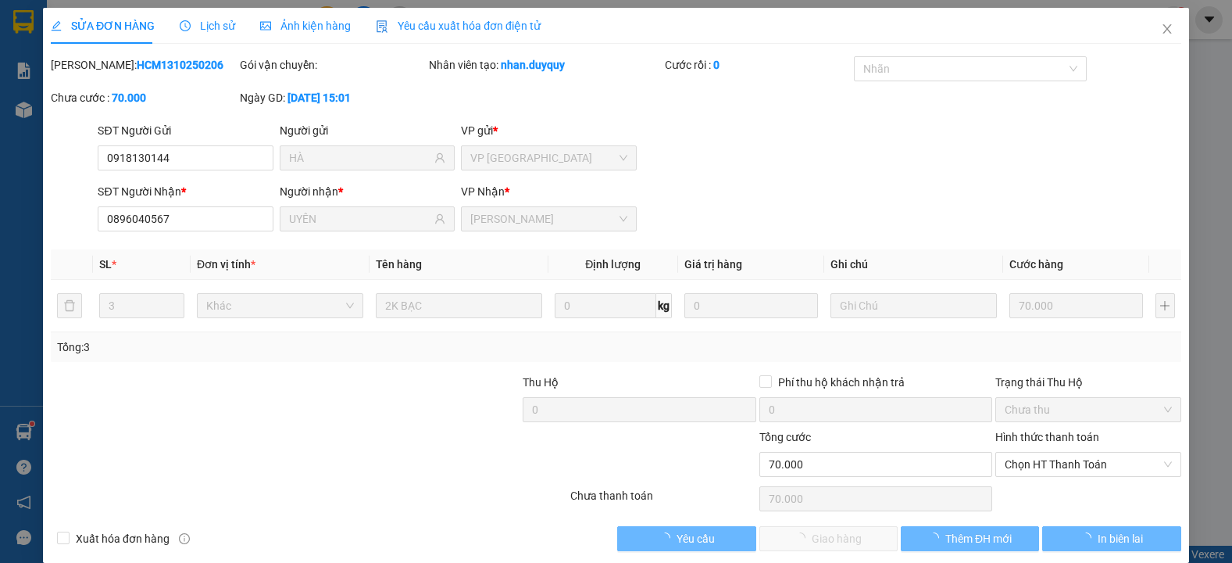
type input "70.000"
click at [1034, 459] on span "Chọn HT Thanh Toán" at bounding box center [1088, 463] width 167 height 23
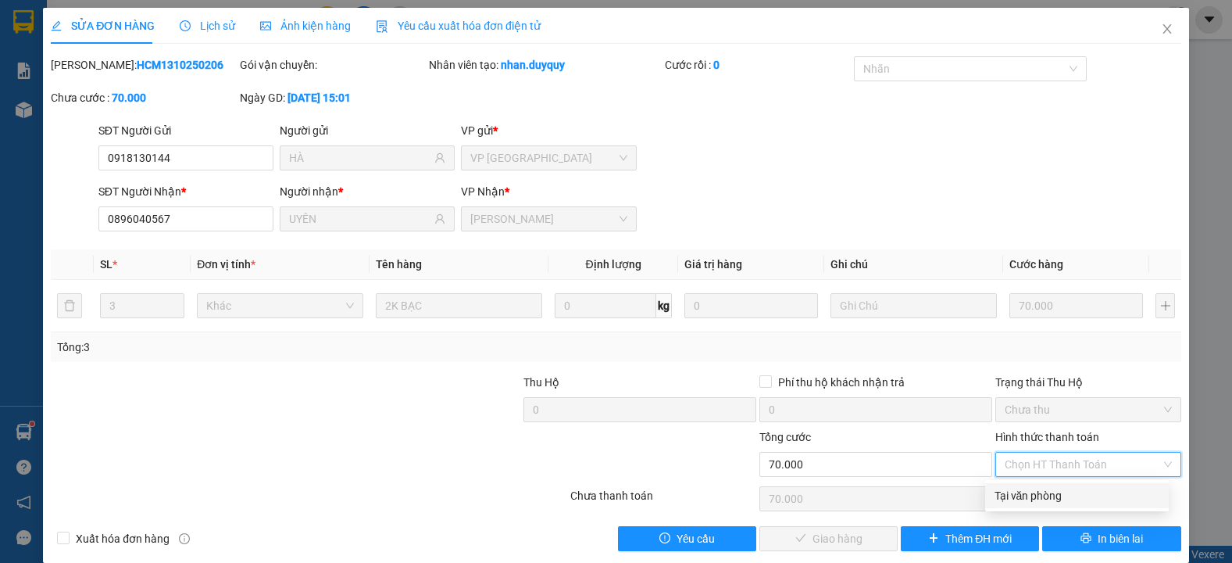
click at [1020, 495] on div "Tại văn phòng" at bounding box center [1077, 495] width 165 height 17
type input "0"
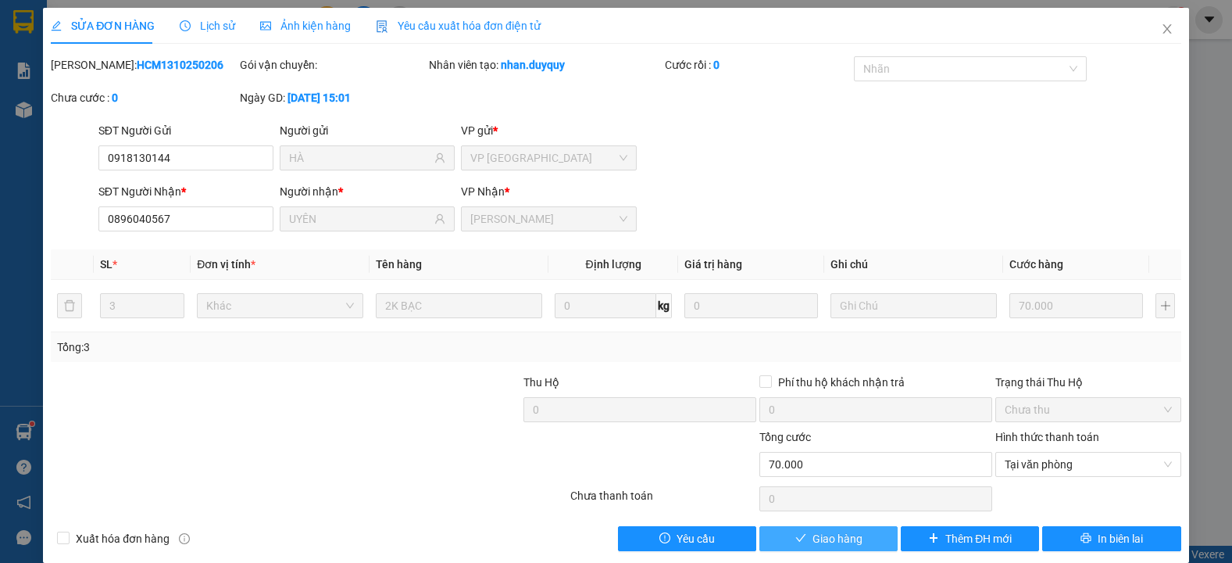
click at [846, 532] on span "Giao hàng" at bounding box center [838, 538] width 50 height 17
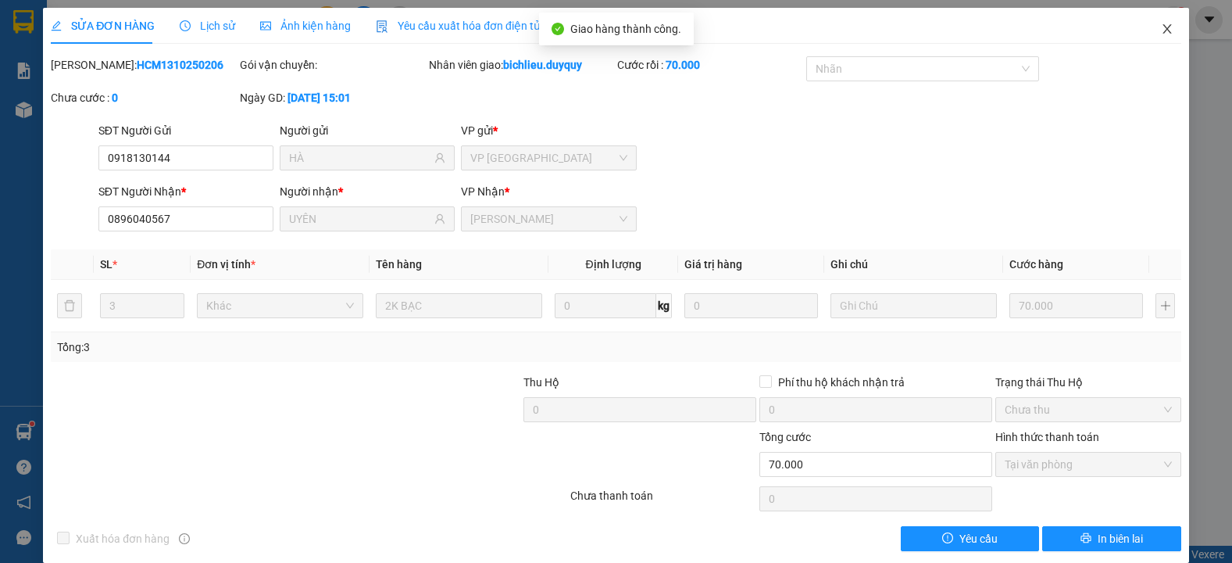
click at [1161, 29] on icon "close" at bounding box center [1167, 29] width 13 height 13
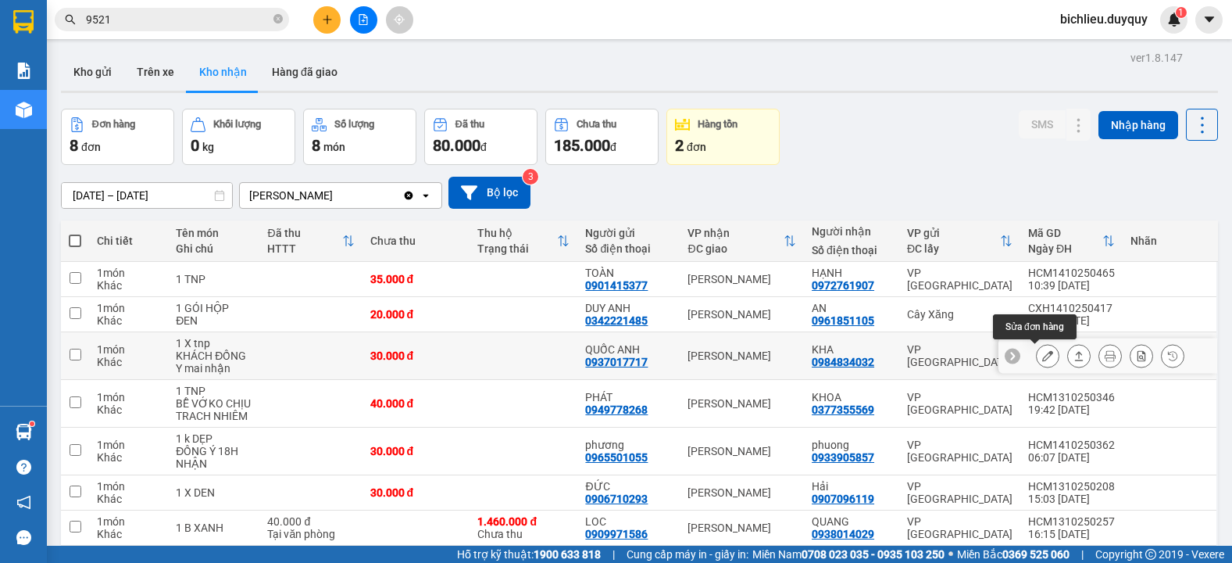
click at [1038, 345] on button at bounding box center [1048, 355] width 22 height 27
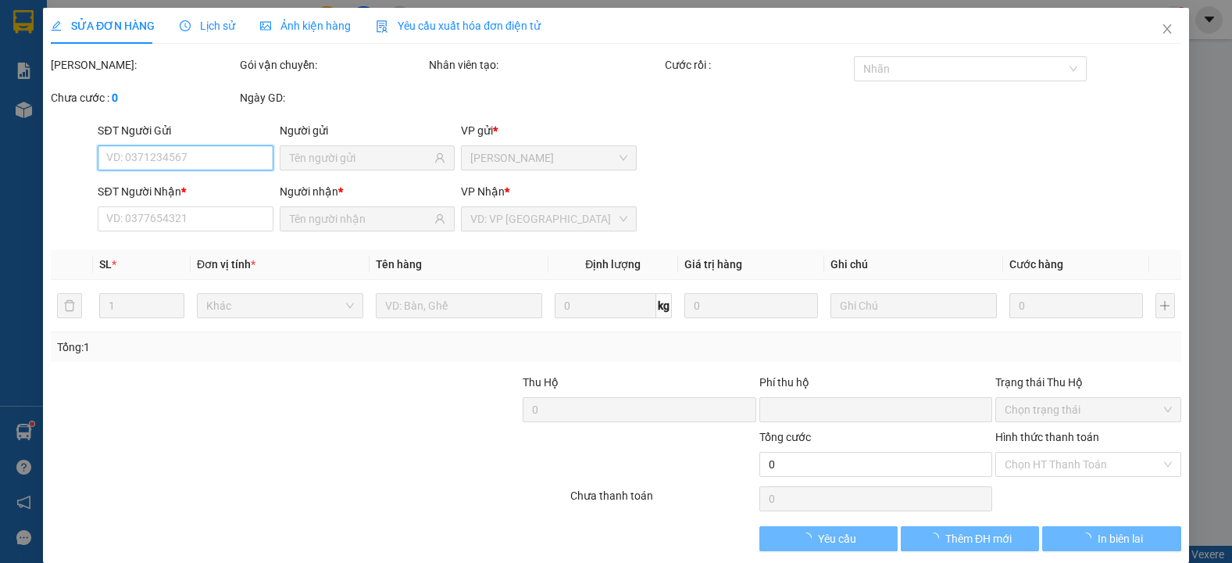
type input "0937017717"
type input "QUỐC ANH"
type input "0984834032"
type input "KHA"
type input "0"
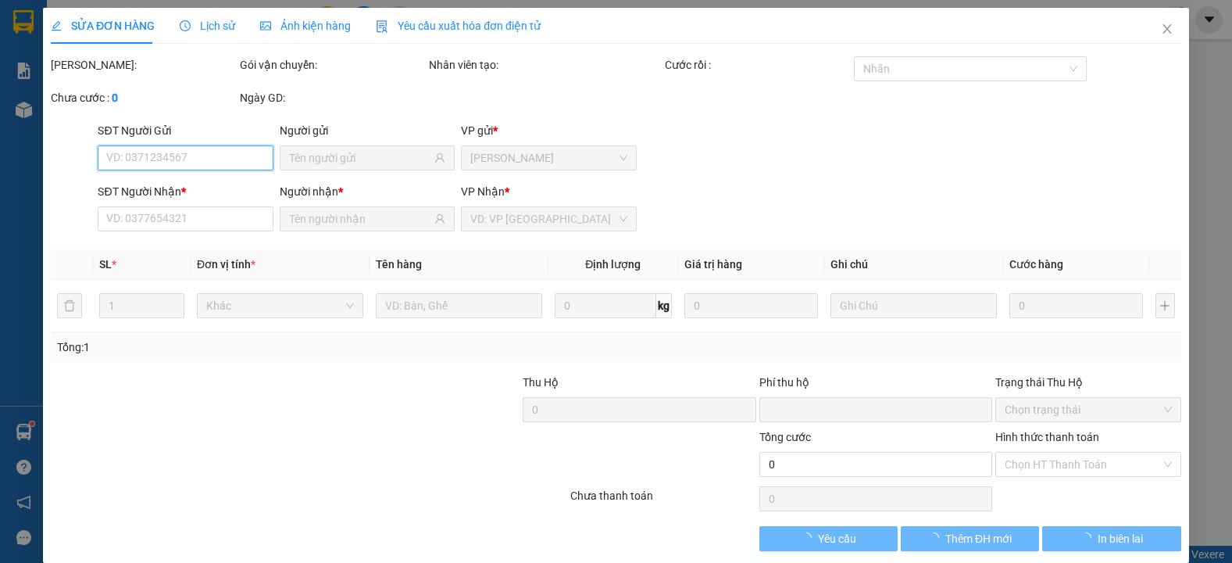
type input "30.000"
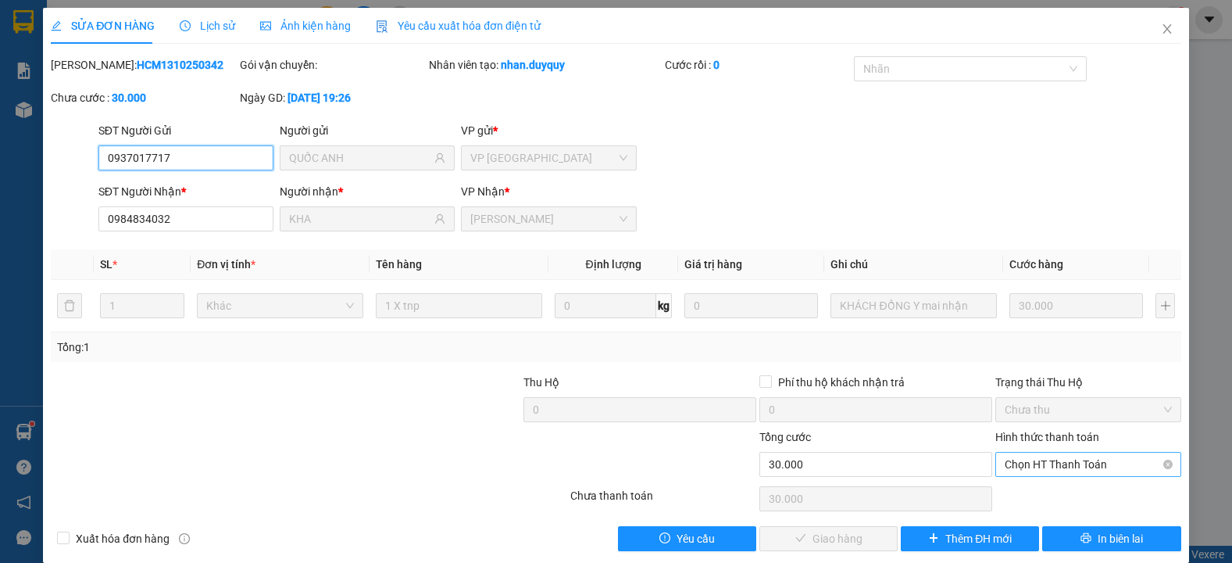
click at [1022, 460] on span "Chọn HT Thanh Toán" at bounding box center [1088, 463] width 167 height 23
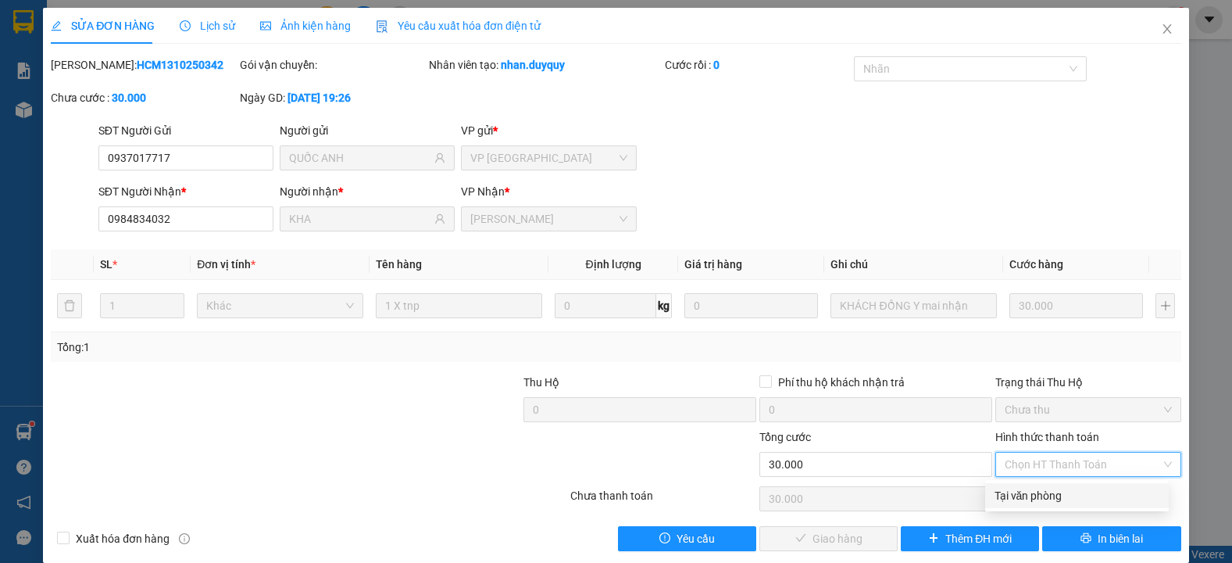
click at [1023, 502] on div "Tại văn phòng" at bounding box center [1077, 495] width 165 height 17
type input "0"
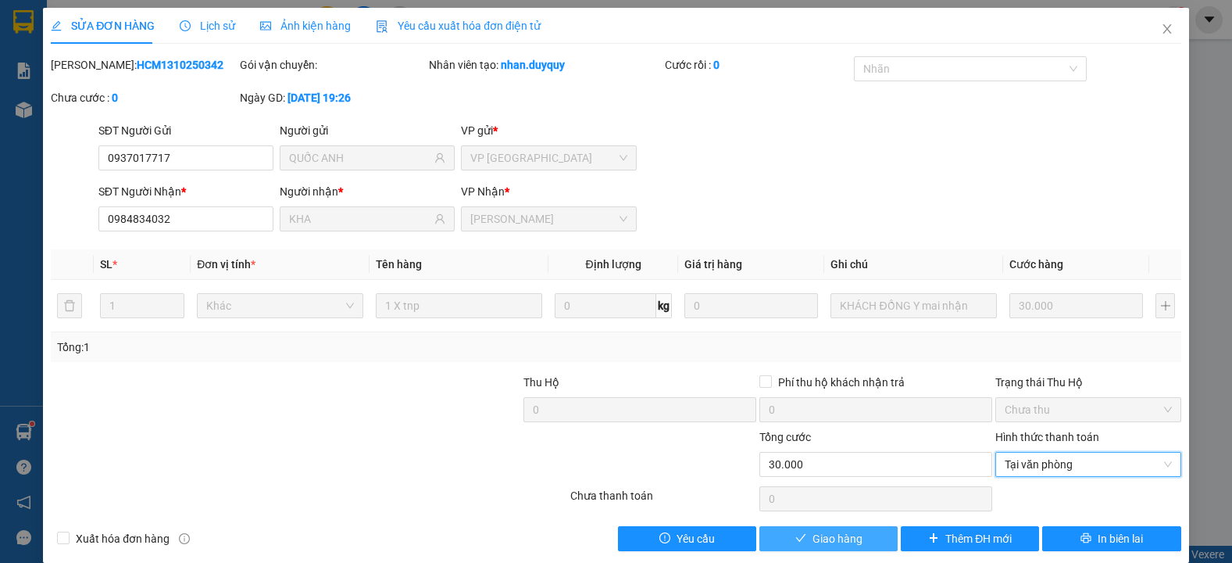
click at [820, 535] on span "Giao hàng" at bounding box center [838, 538] width 50 height 17
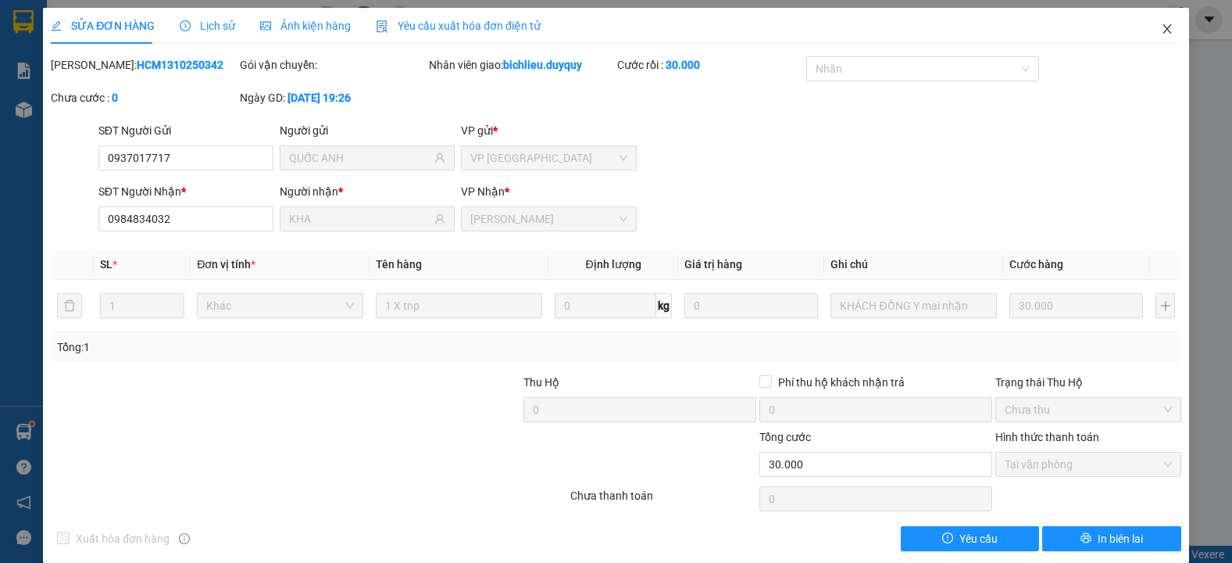
click at [1163, 31] on icon "close" at bounding box center [1167, 28] width 9 height 9
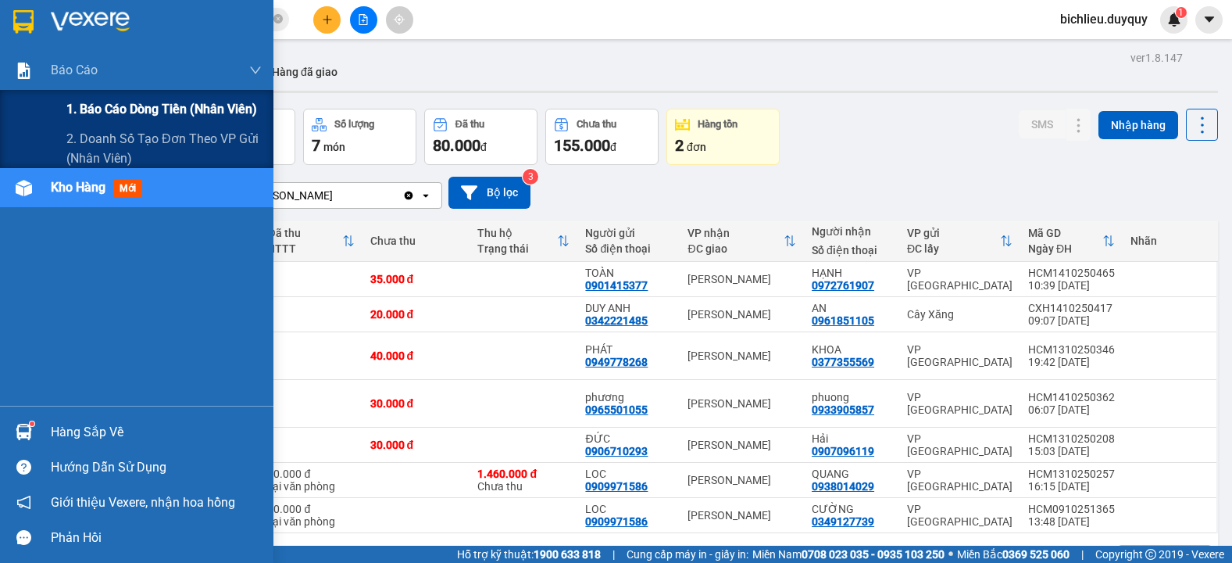
click at [147, 108] on span "1. Báo cáo dòng tiền (nhân viên)" at bounding box center [161, 109] width 191 height 20
